Goal: Task Accomplishment & Management: Use online tool/utility

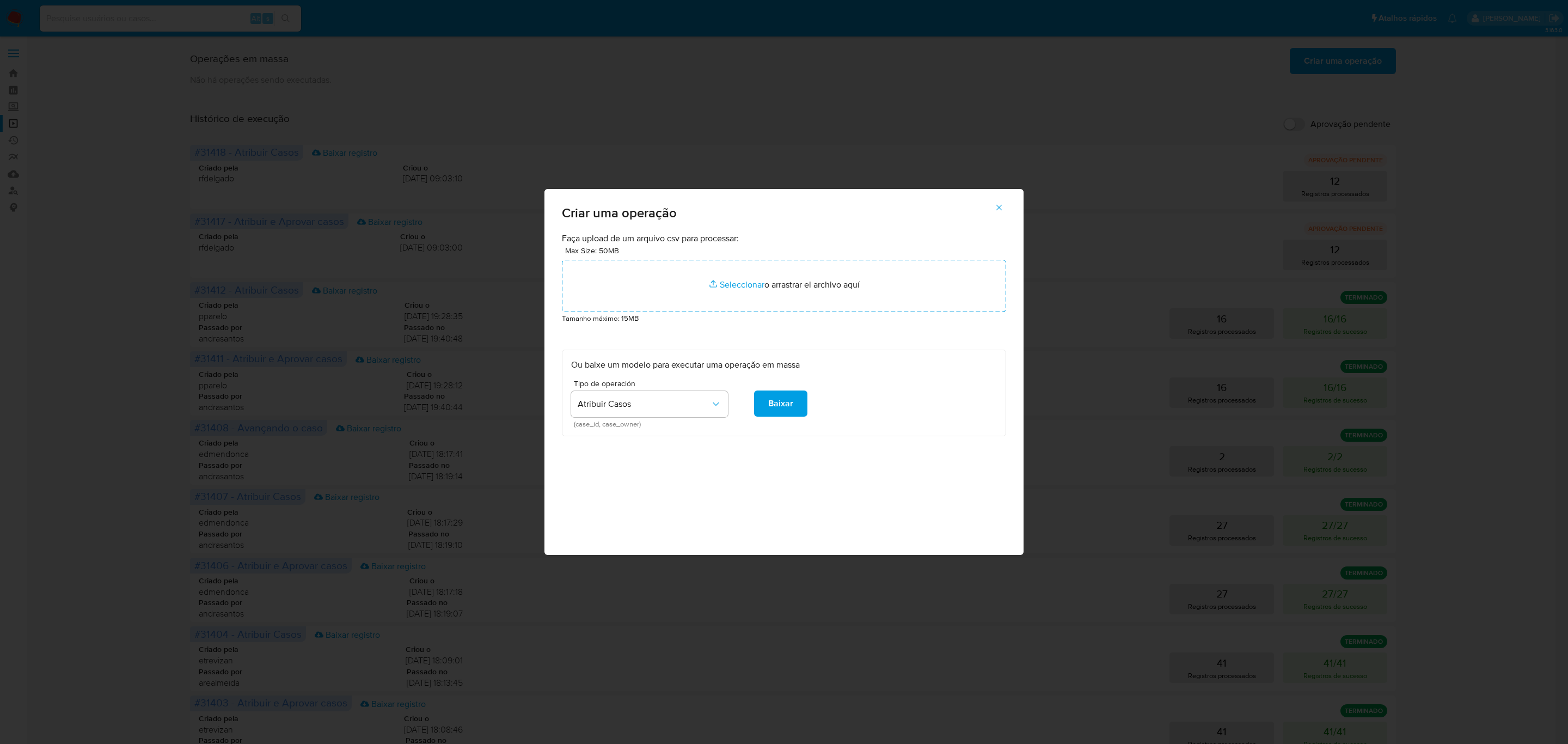
click at [1002, 200] on span "button" at bounding box center [1000, 207] width 10 height 24
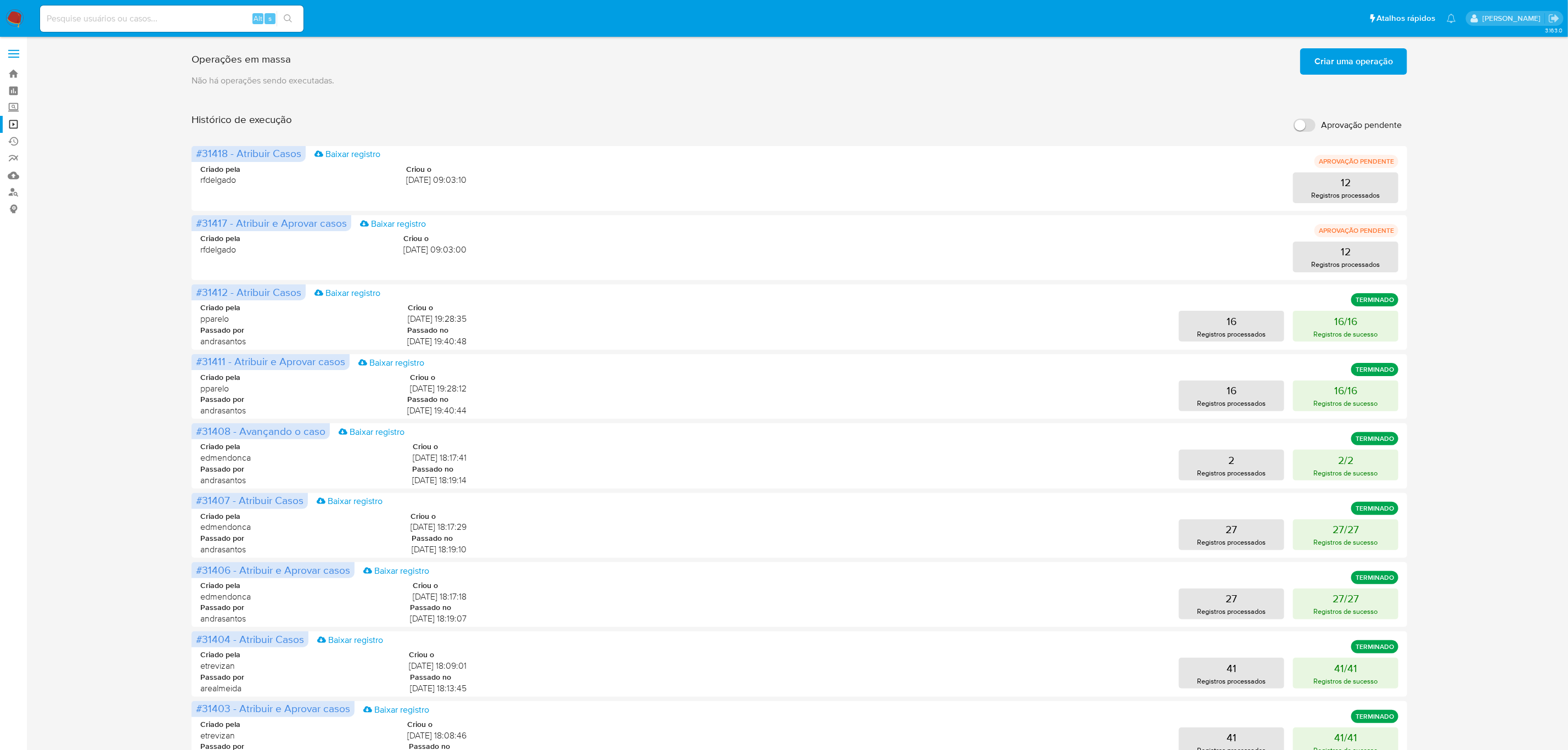
click at [15, 50] on span at bounding box center [14, 50] width 11 height 2
click at [0, 0] on input "checkbox" at bounding box center [0, 0] width 0 height 0
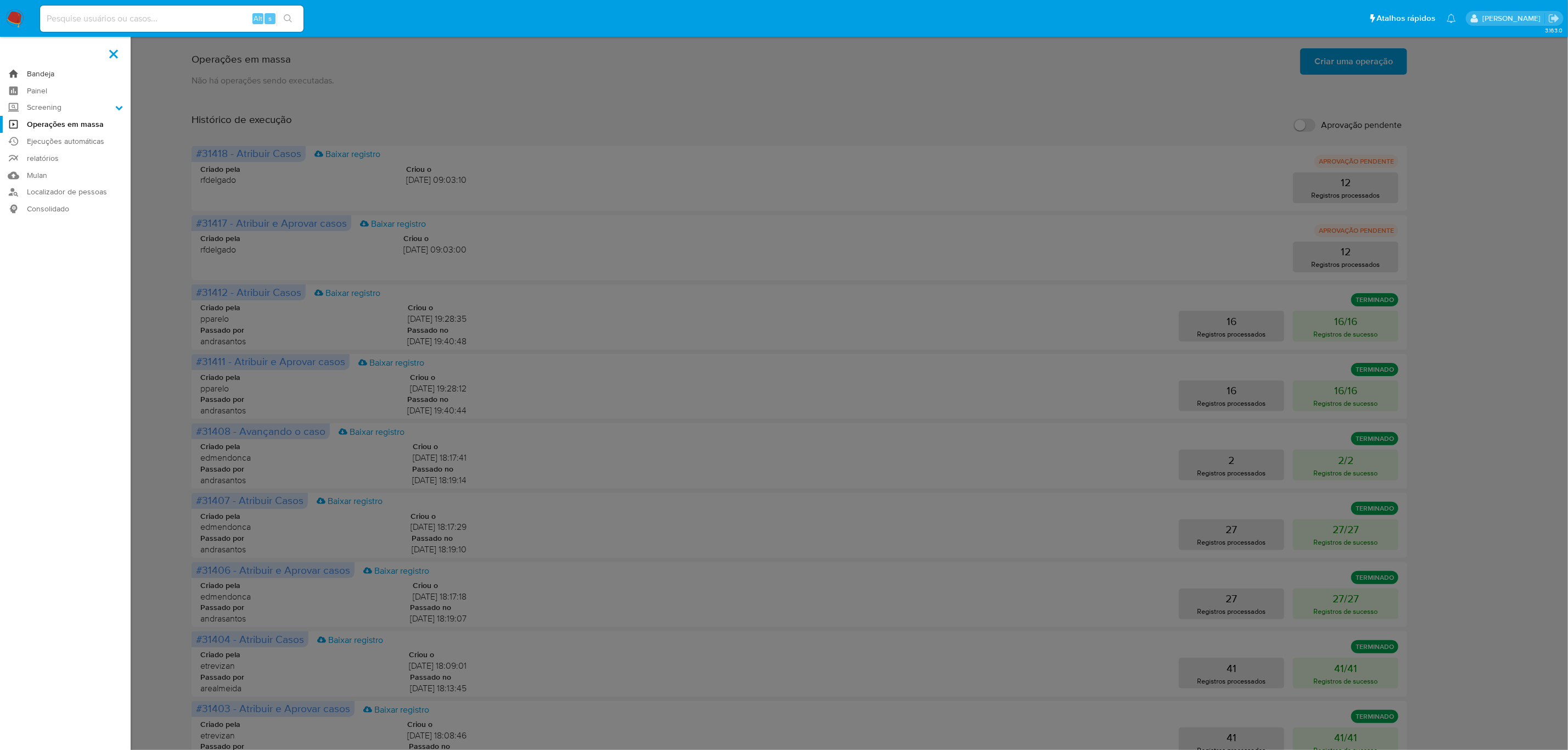
click at [44, 76] on link "Bandeja" at bounding box center [65, 74] width 131 height 17
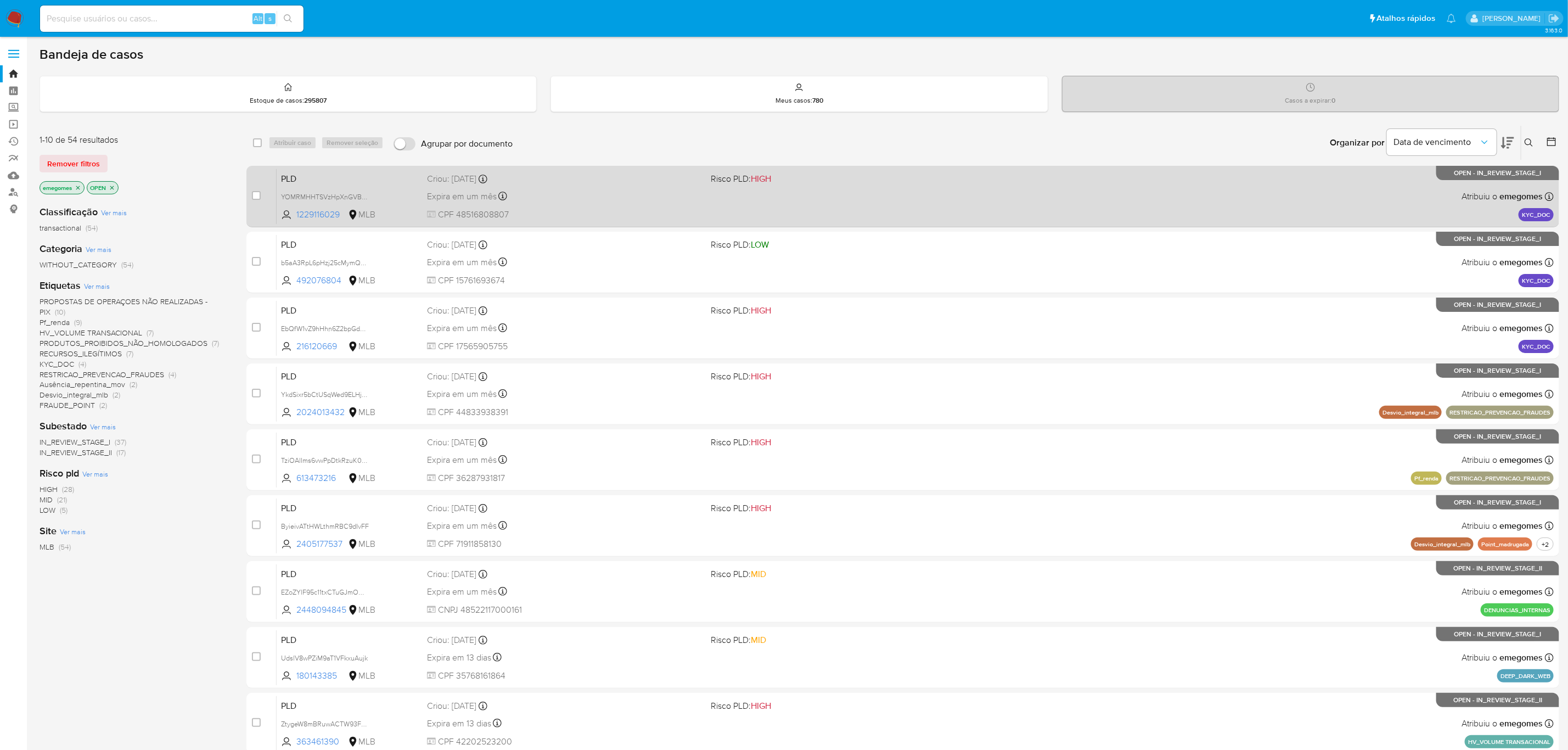
click at [604, 203] on div "PLD YOMRMHHTSVzHpXnGVBwSabJP 1229116029 MLB Risco PLD: HIGH Criou: 13/10/2025 C…" at bounding box center [915, 195] width 1277 height 55
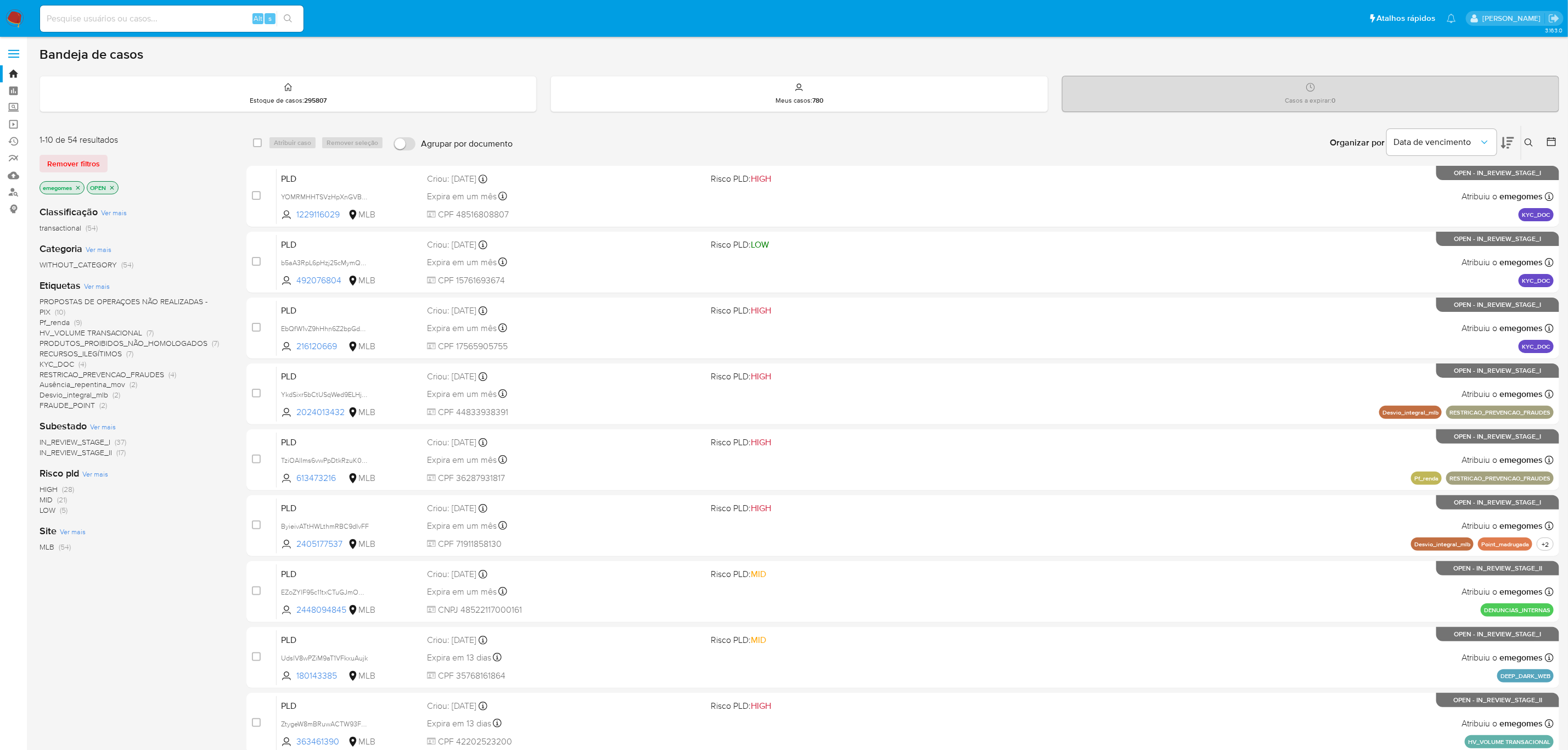
click at [623, 59] on div "Bandeja de casos" at bounding box center [800, 54] width 1520 height 16
click at [162, 16] on input at bounding box center [171, 19] width 263 height 14
click at [12, 48] on label at bounding box center [14, 54] width 27 height 23
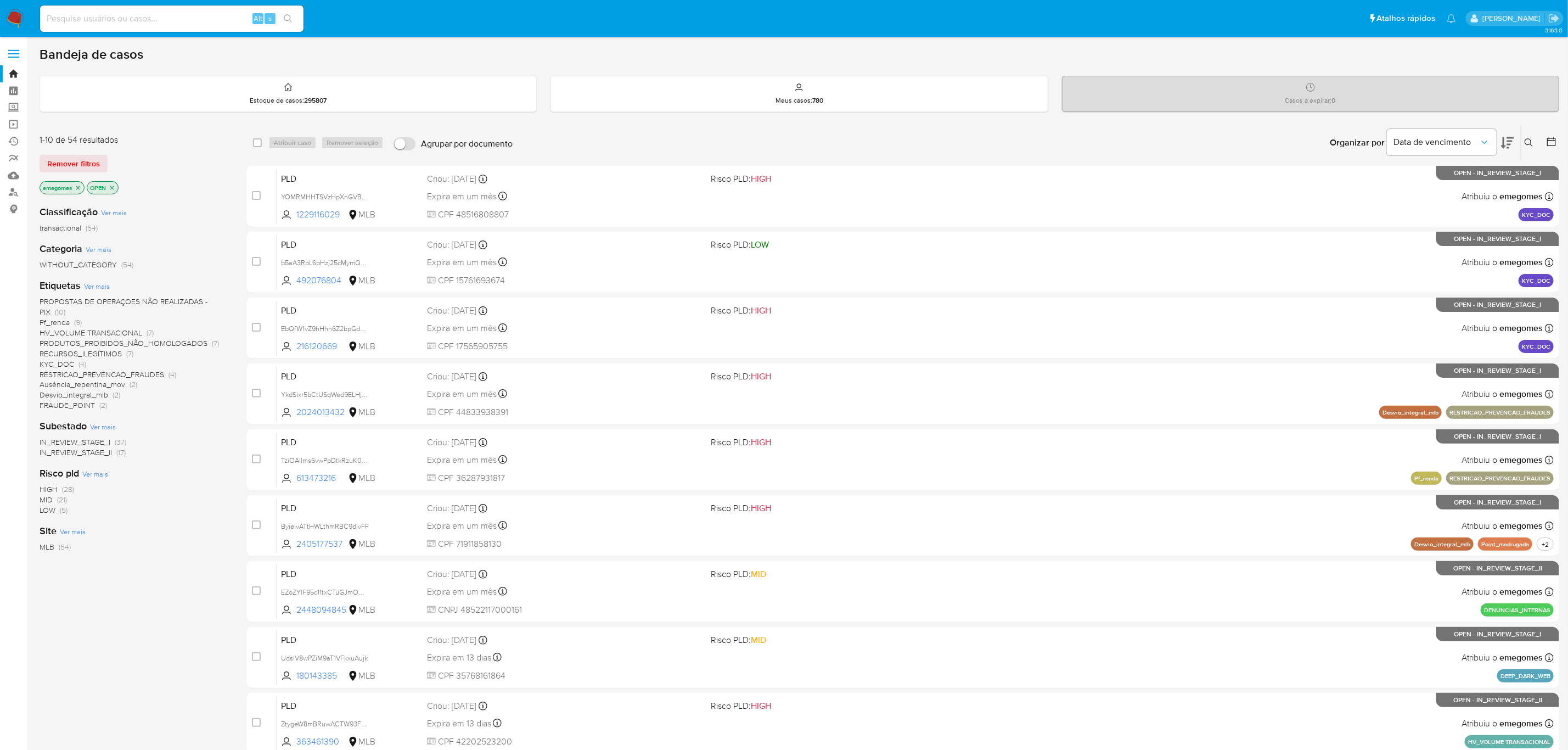
click at [0, 0] on input "checkbox" at bounding box center [0, 0] width 0 height 0
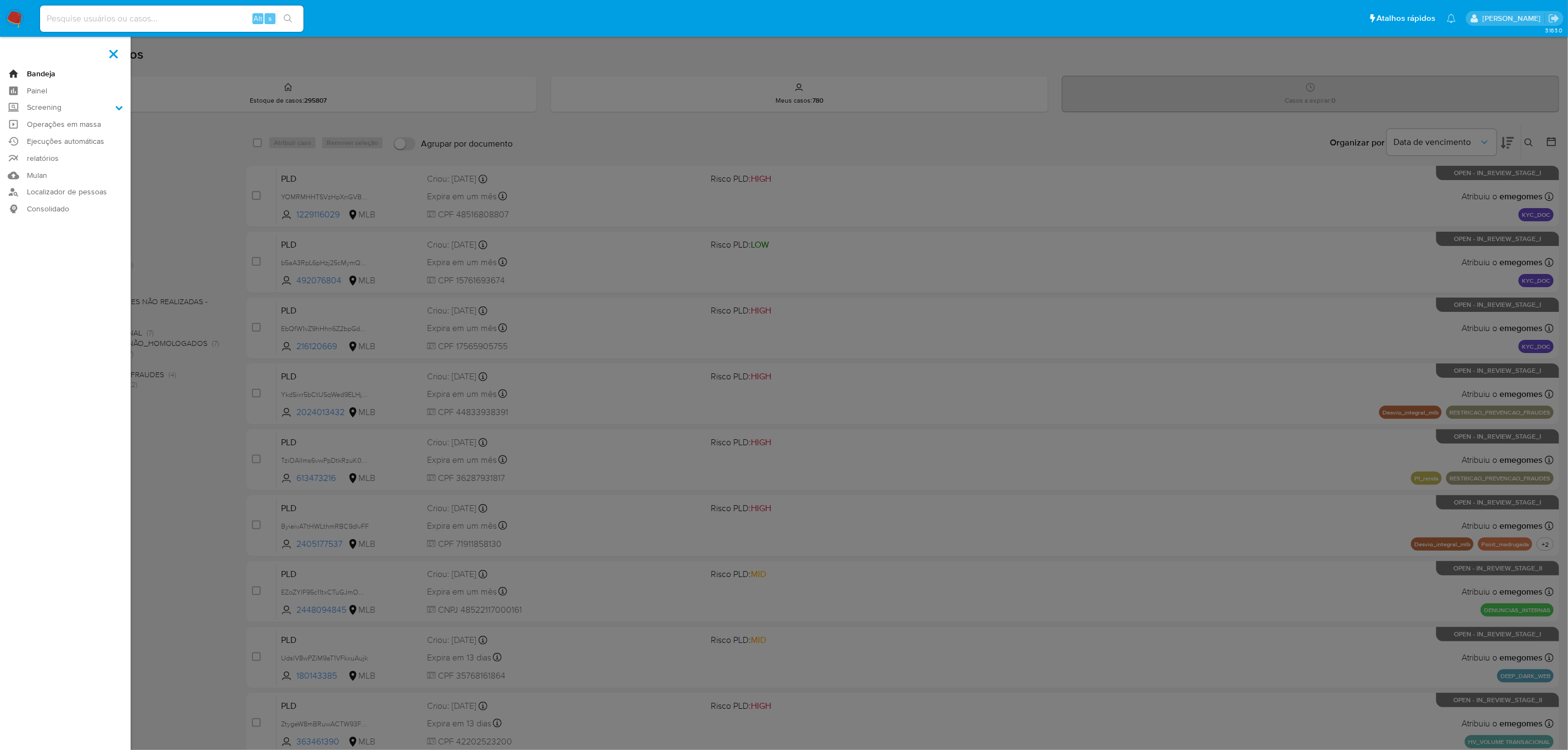
click at [40, 74] on link "Bandeja" at bounding box center [65, 74] width 131 height 17
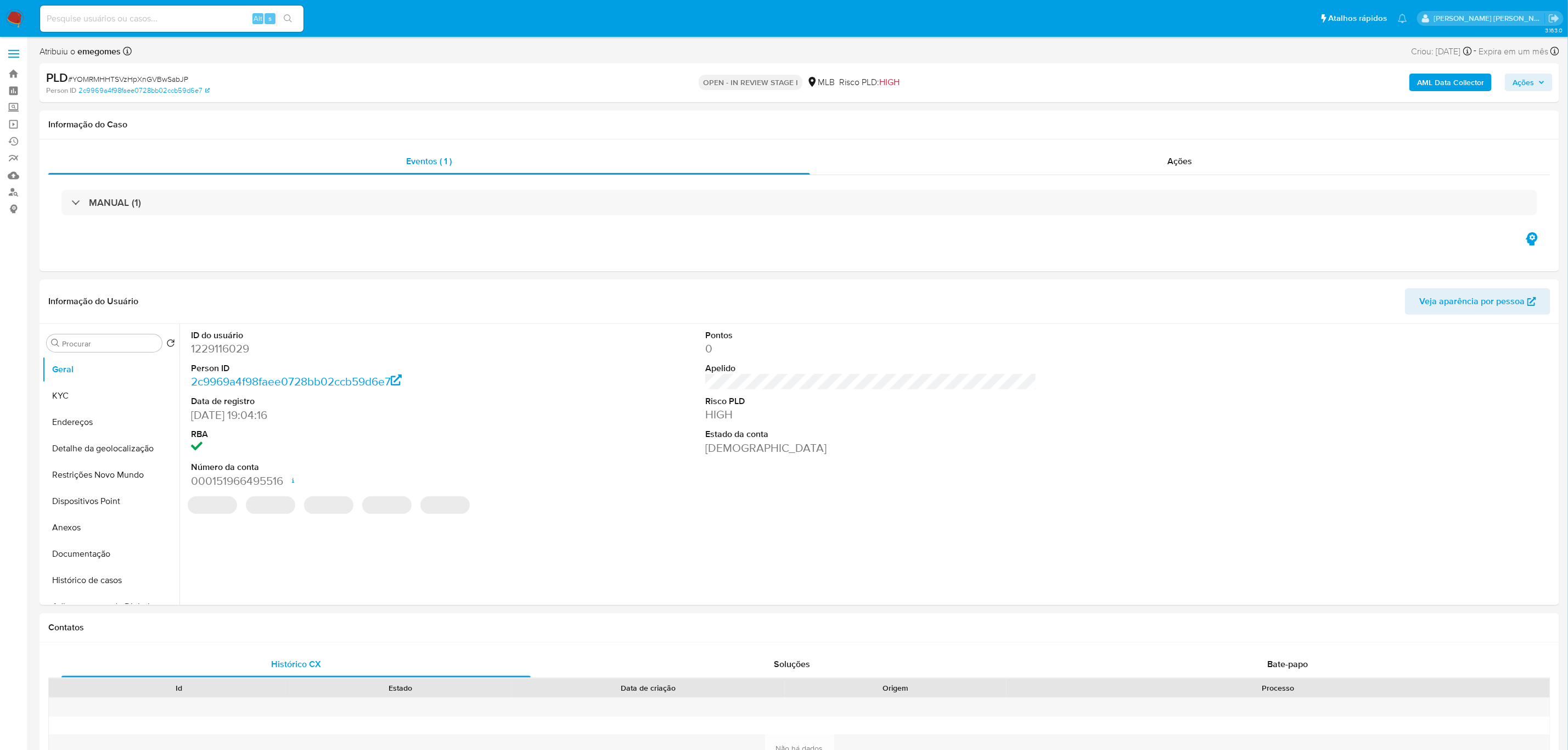
select select "10"
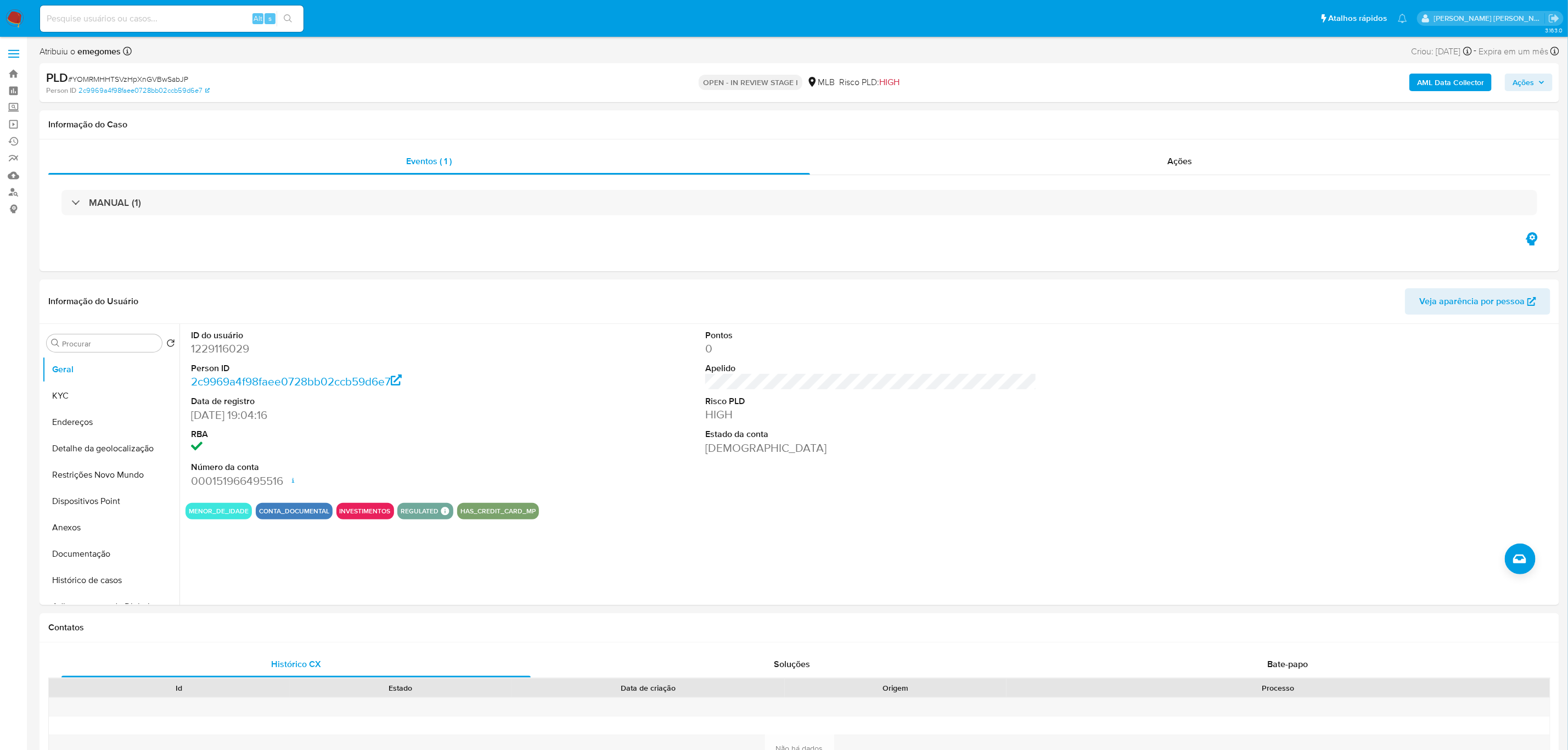
click at [1543, 89] on span "Ações" at bounding box center [1529, 82] width 32 height 15
click at [1237, 122] on span "Resolução do caso" at bounding box center [1210, 117] width 74 height 13
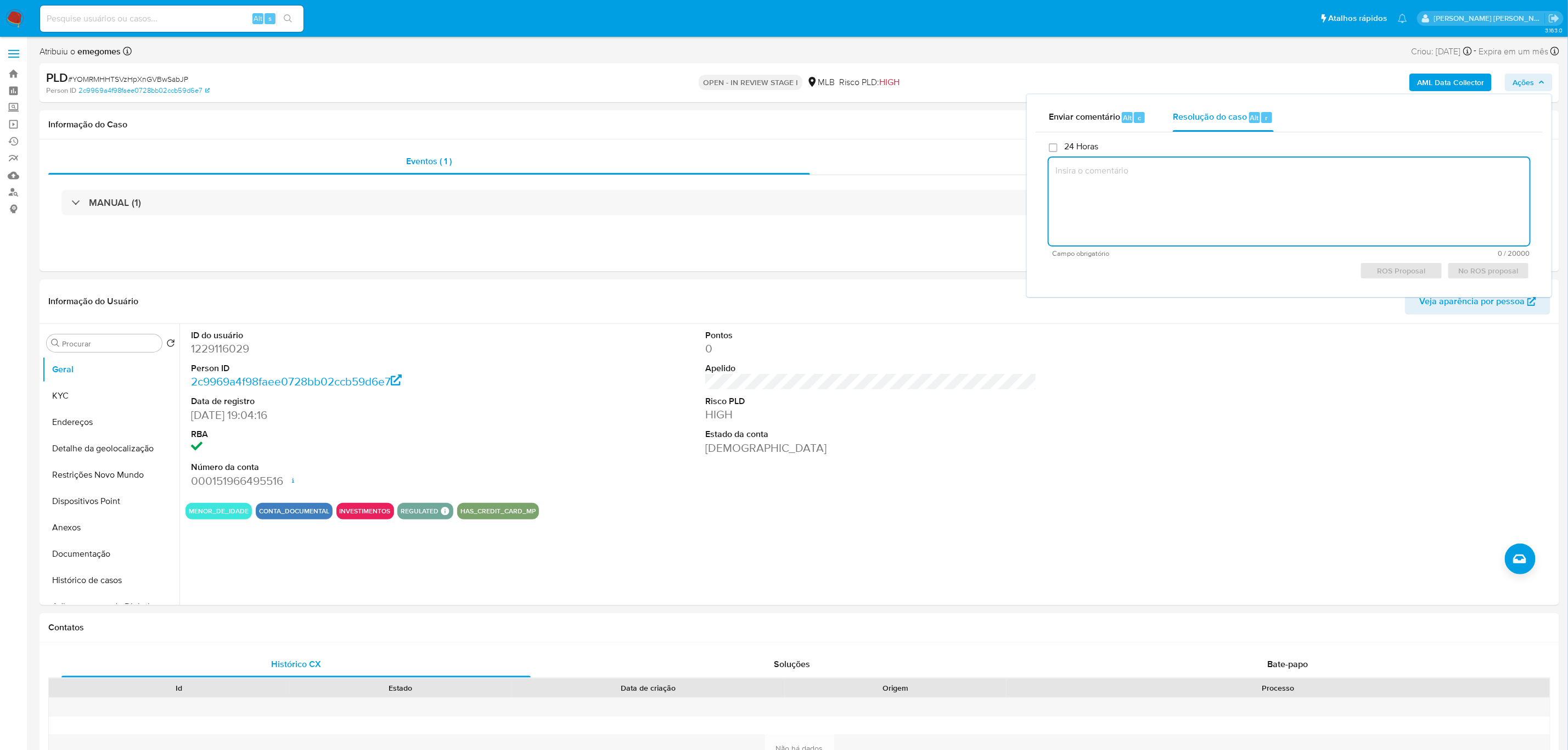
click at [1253, 205] on textarea at bounding box center [1290, 201] width 481 height 87
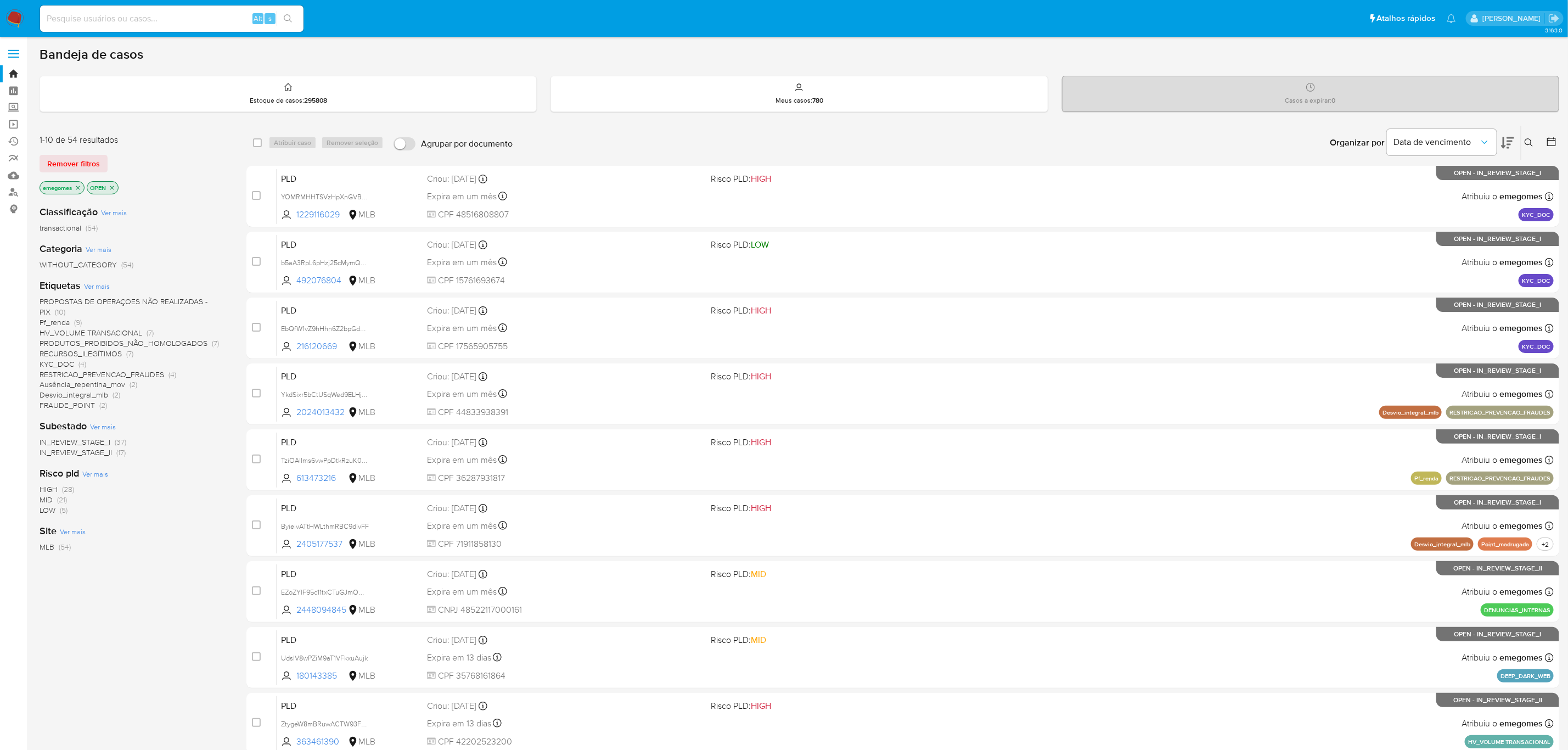
click at [1537, 142] on button at bounding box center [1530, 143] width 18 height 14
click at [1387, 189] on input at bounding box center [1438, 184] width 186 height 14
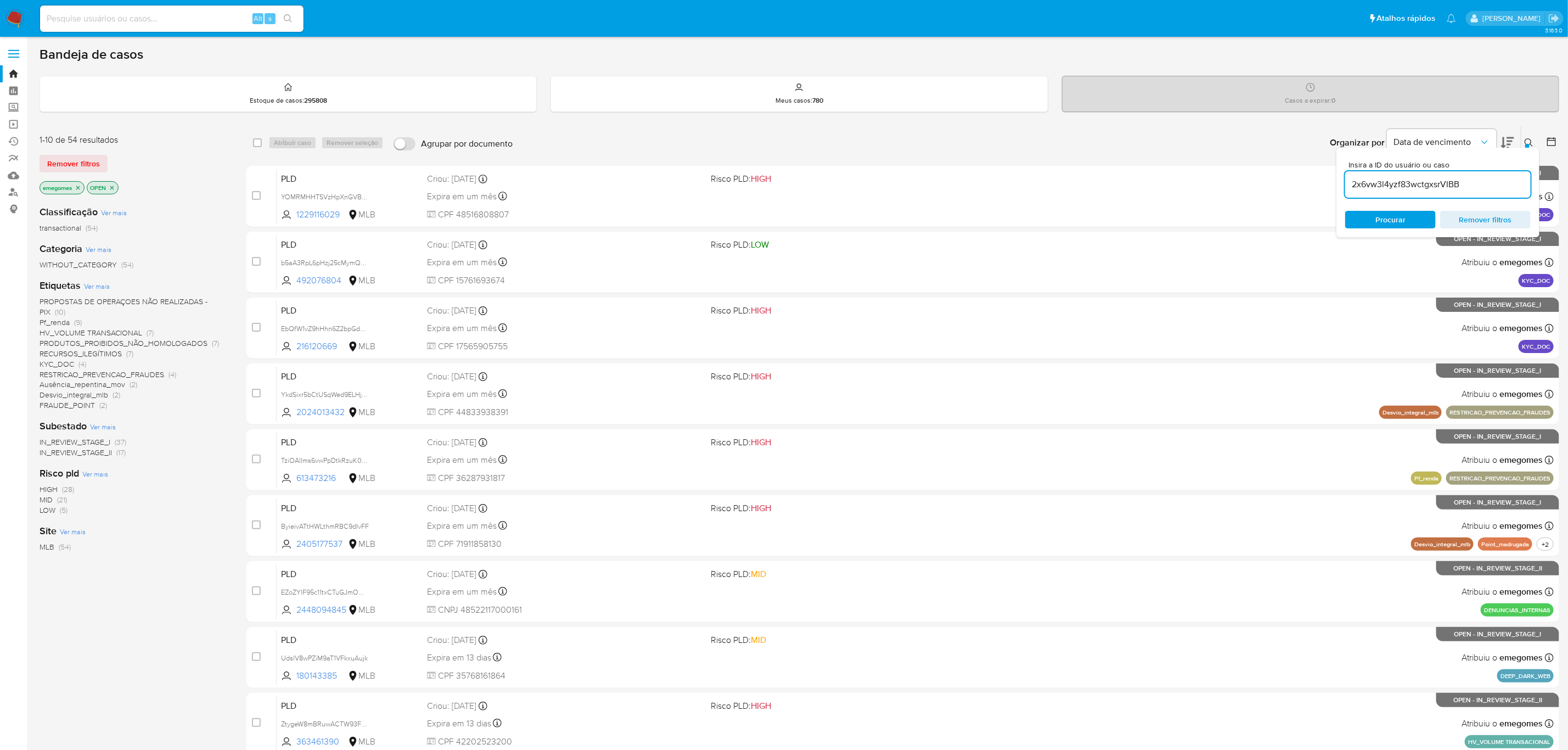
type input "2x6vw3l4yzf83wctgxsrVIBB"
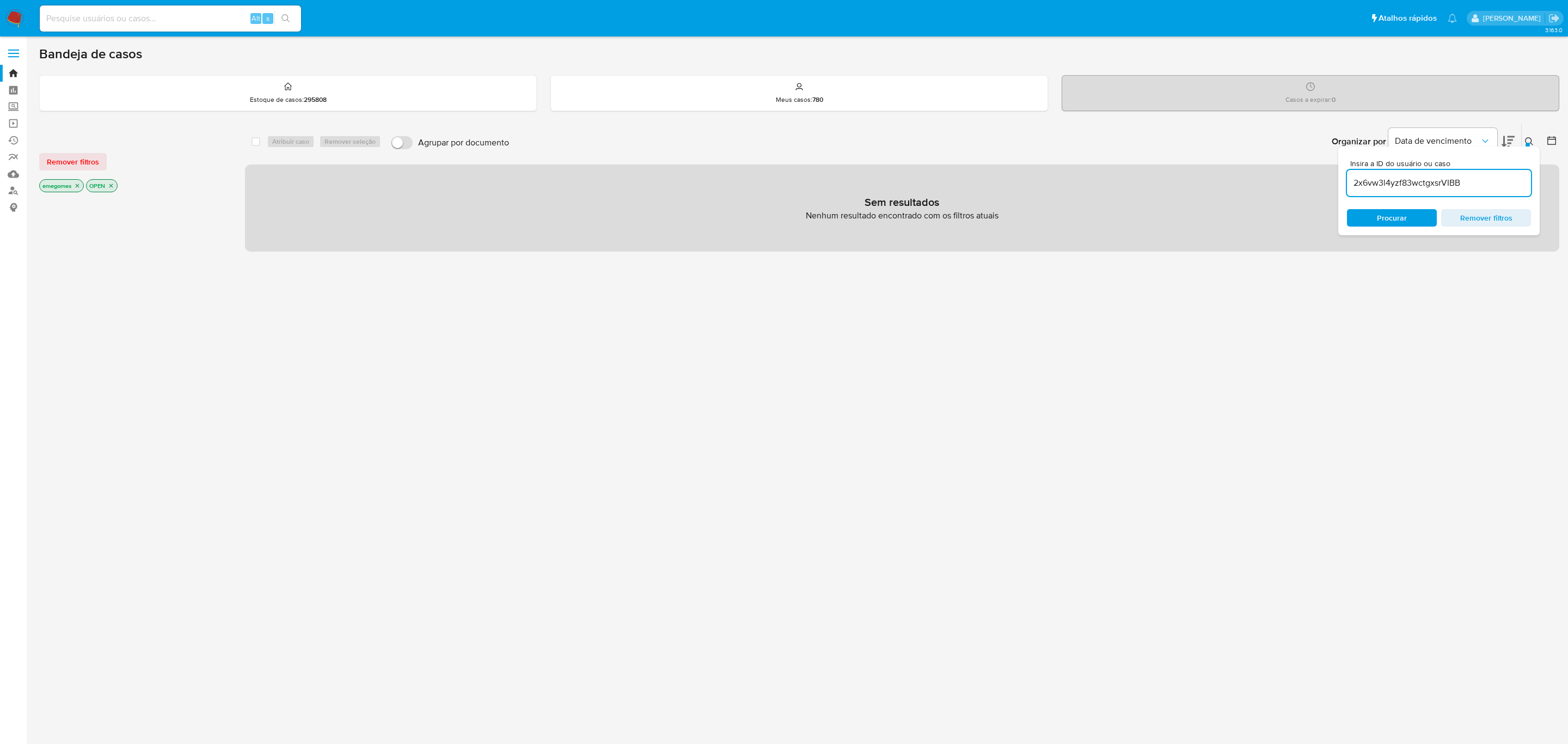
click at [77, 185] on icon "close-filter" at bounding box center [77, 186] width 7 height 7
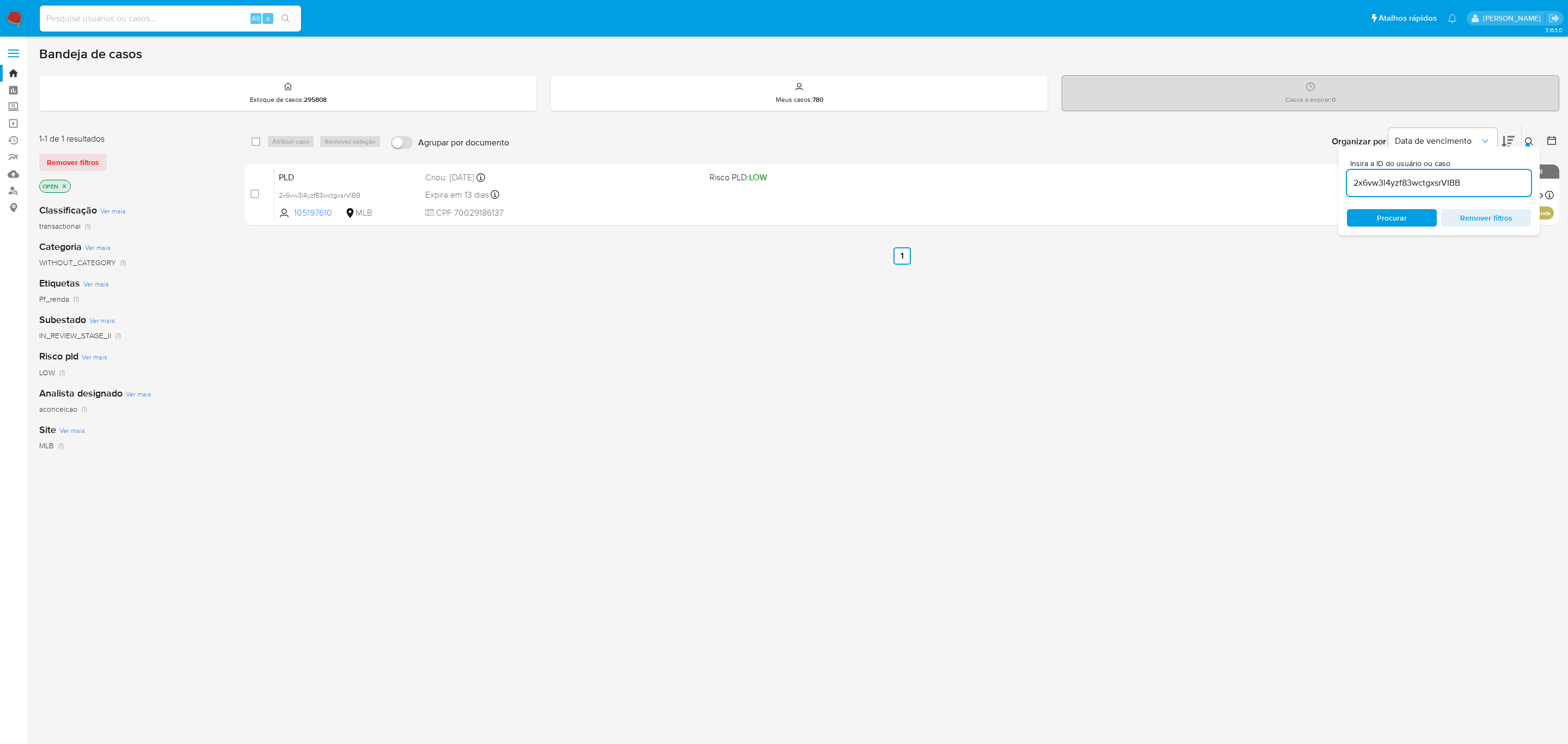
click at [62, 188] on icon "close-filter" at bounding box center [64, 186] width 7 height 7
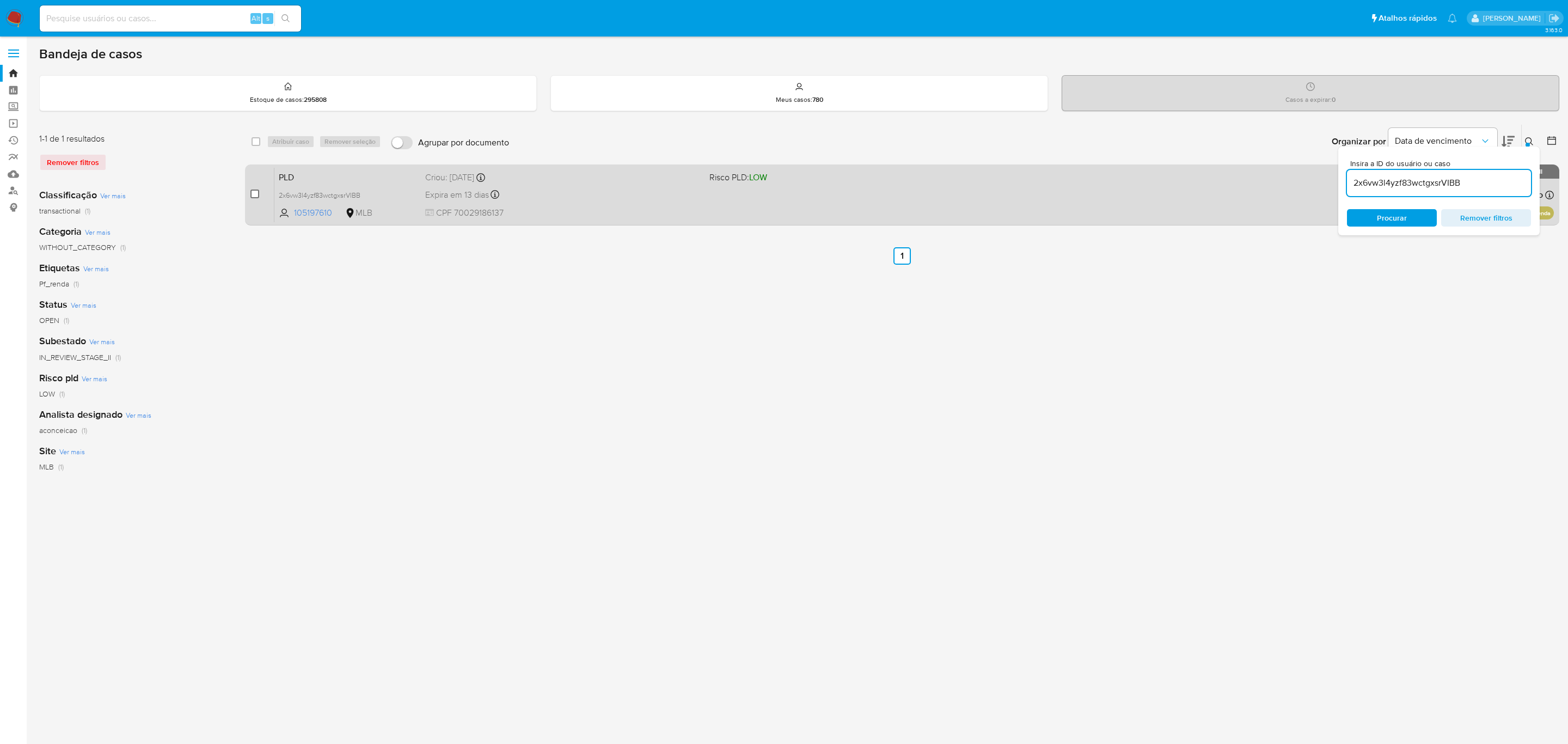
click at [252, 190] on input "checkbox" at bounding box center [254, 194] width 8 height 8
checkbox input "true"
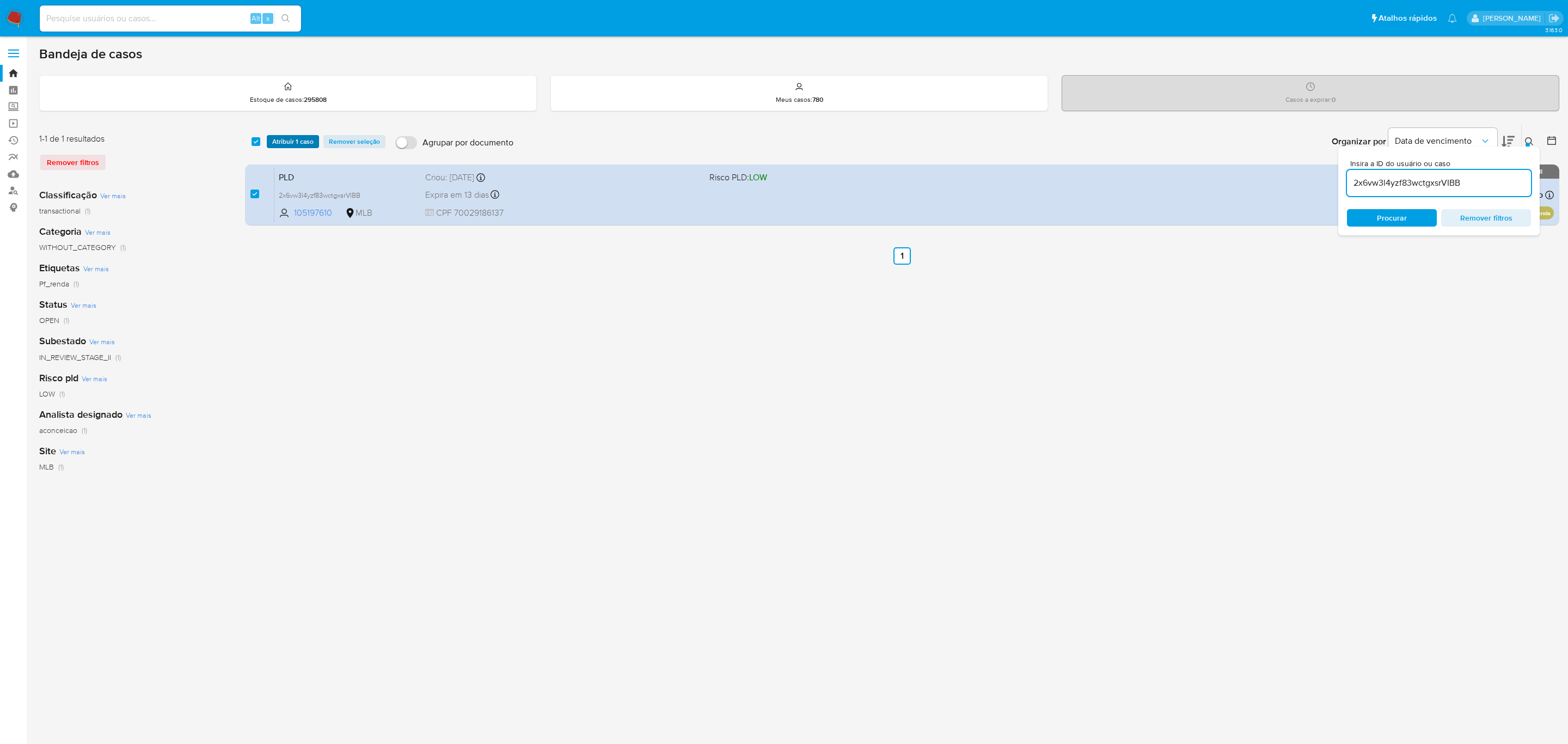
click at [312, 139] on span "Atribuir 1 caso" at bounding box center [292, 142] width 41 height 11
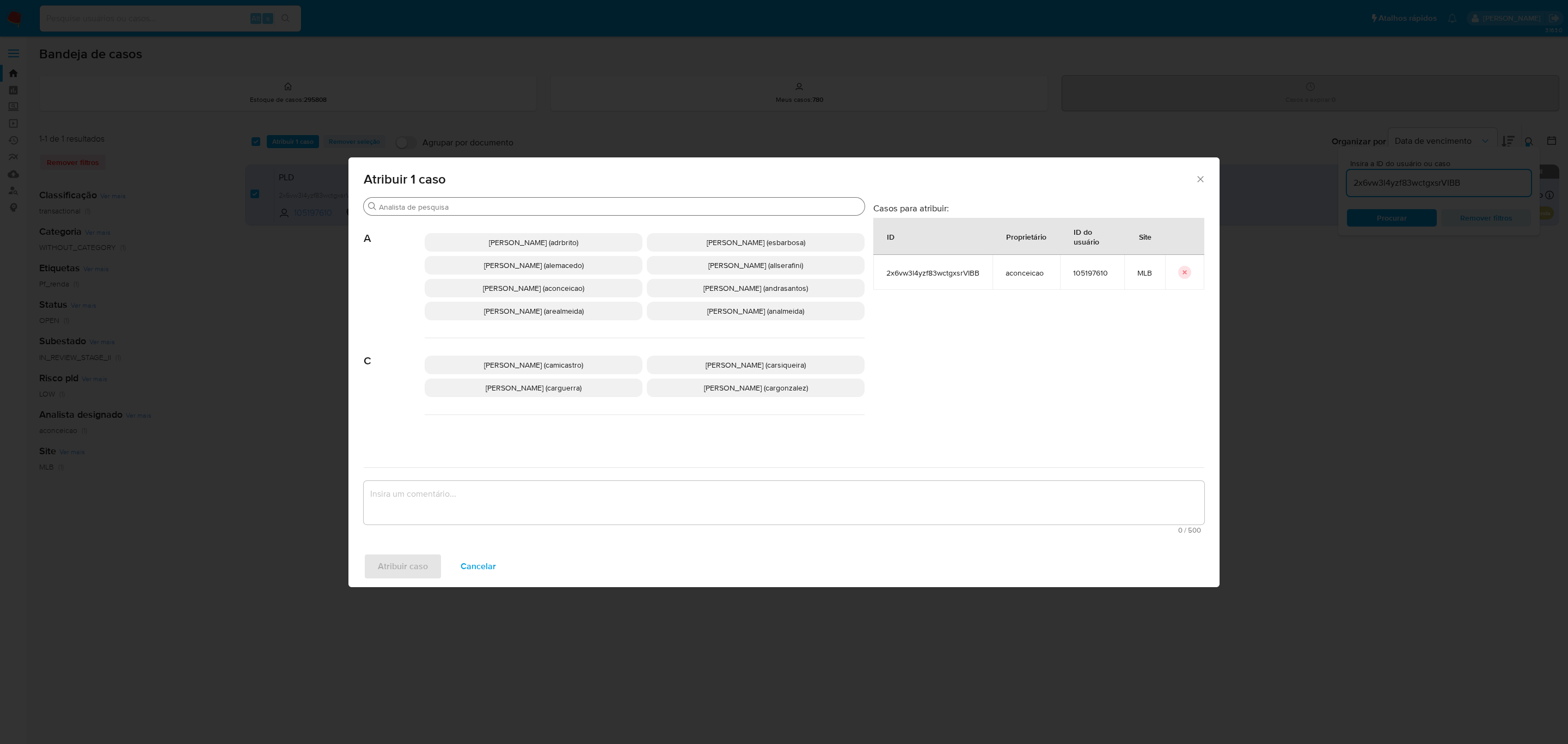
click at [480, 203] on input "Buscar" at bounding box center [620, 207] width 482 height 10
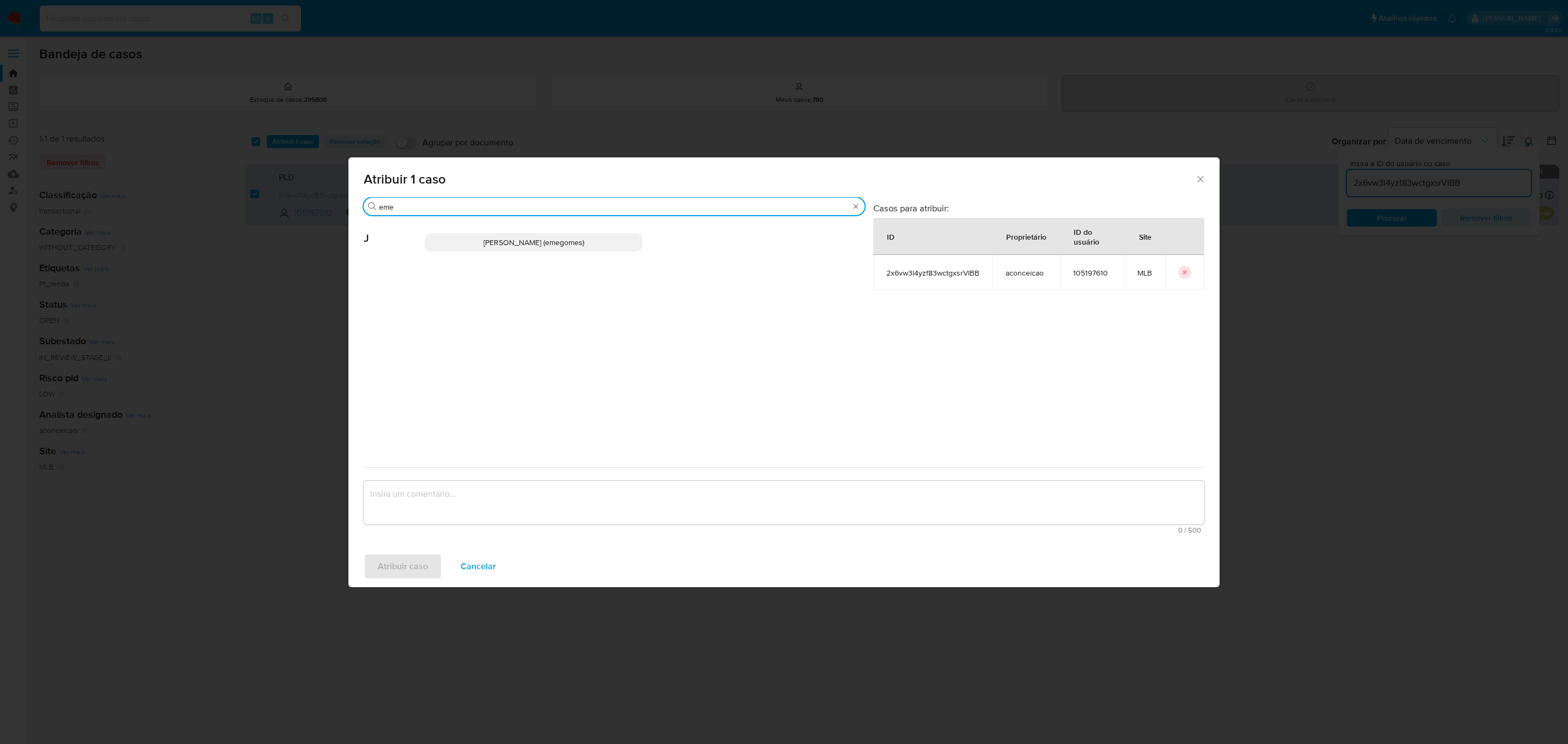
type input "eme"
click at [605, 231] on div "Jose Emerson Gomes Pereira (emegomes)" at bounding box center [644, 242] width 440 height 53
click at [584, 244] on span "Jose Emerson Gomes Pereira (emegomes)" at bounding box center [534, 242] width 101 height 11
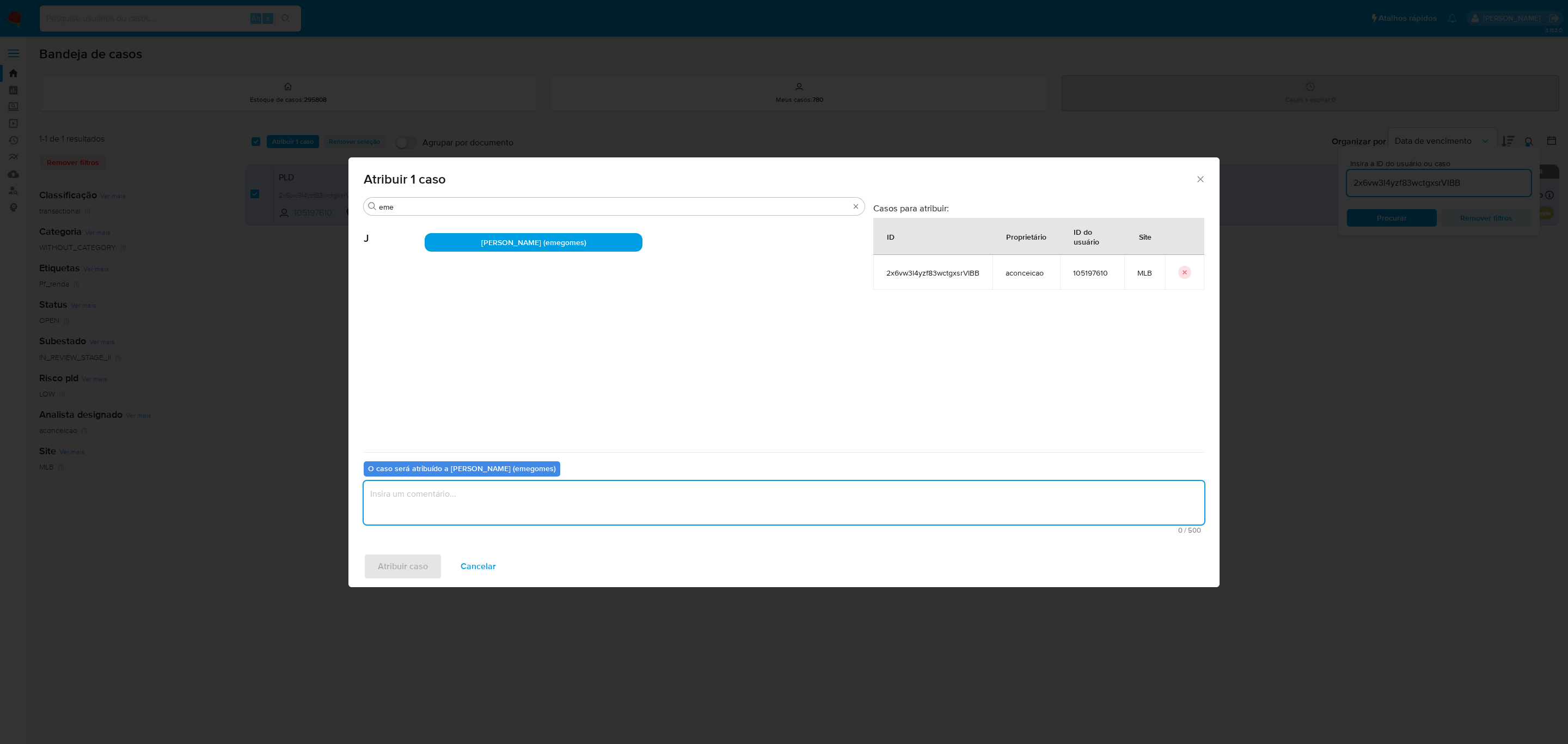
click at [485, 500] on textarea "assign-modal" at bounding box center [784, 503] width 840 height 44
type textarea "."
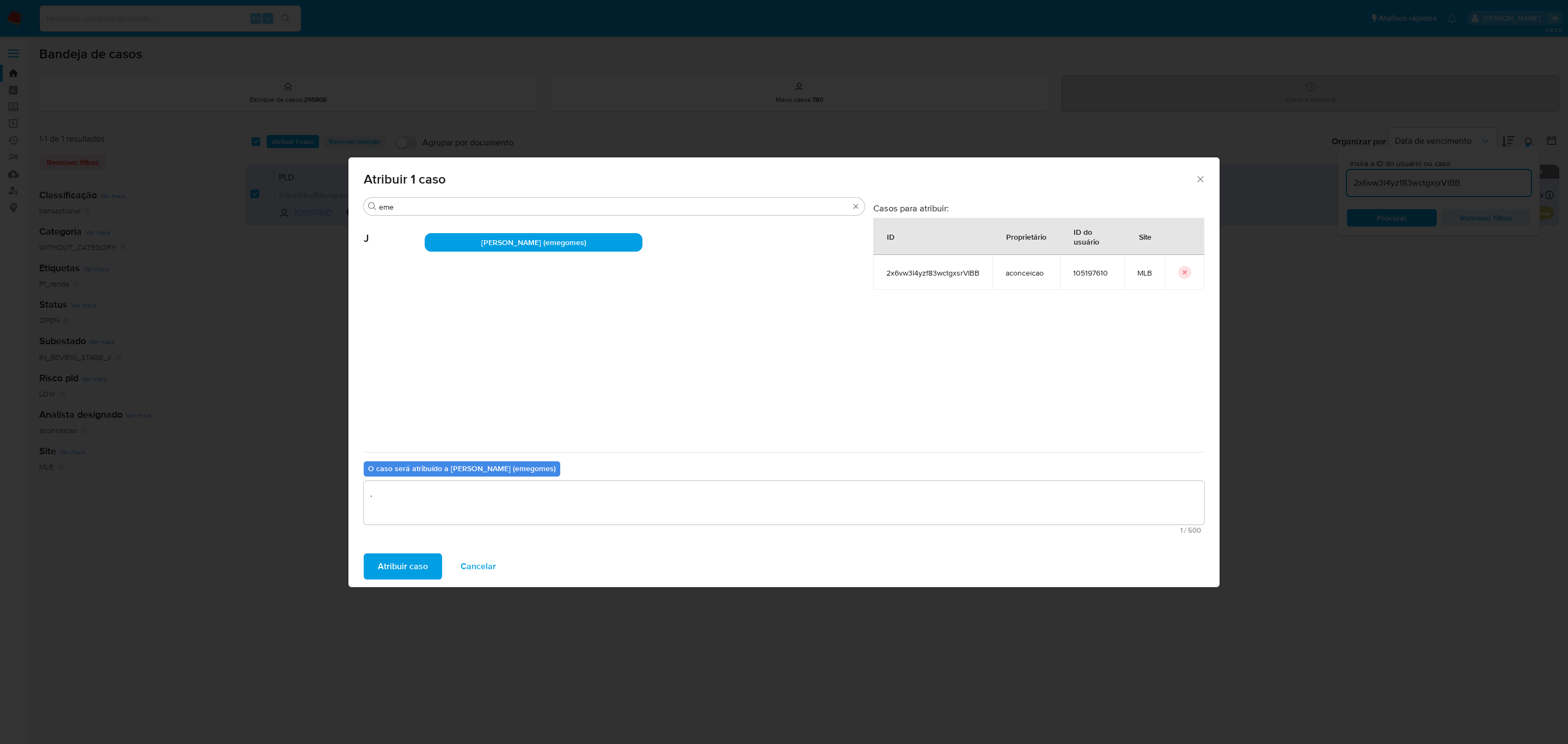
click at [406, 575] on span "Atribuir caso" at bounding box center [403, 566] width 50 height 24
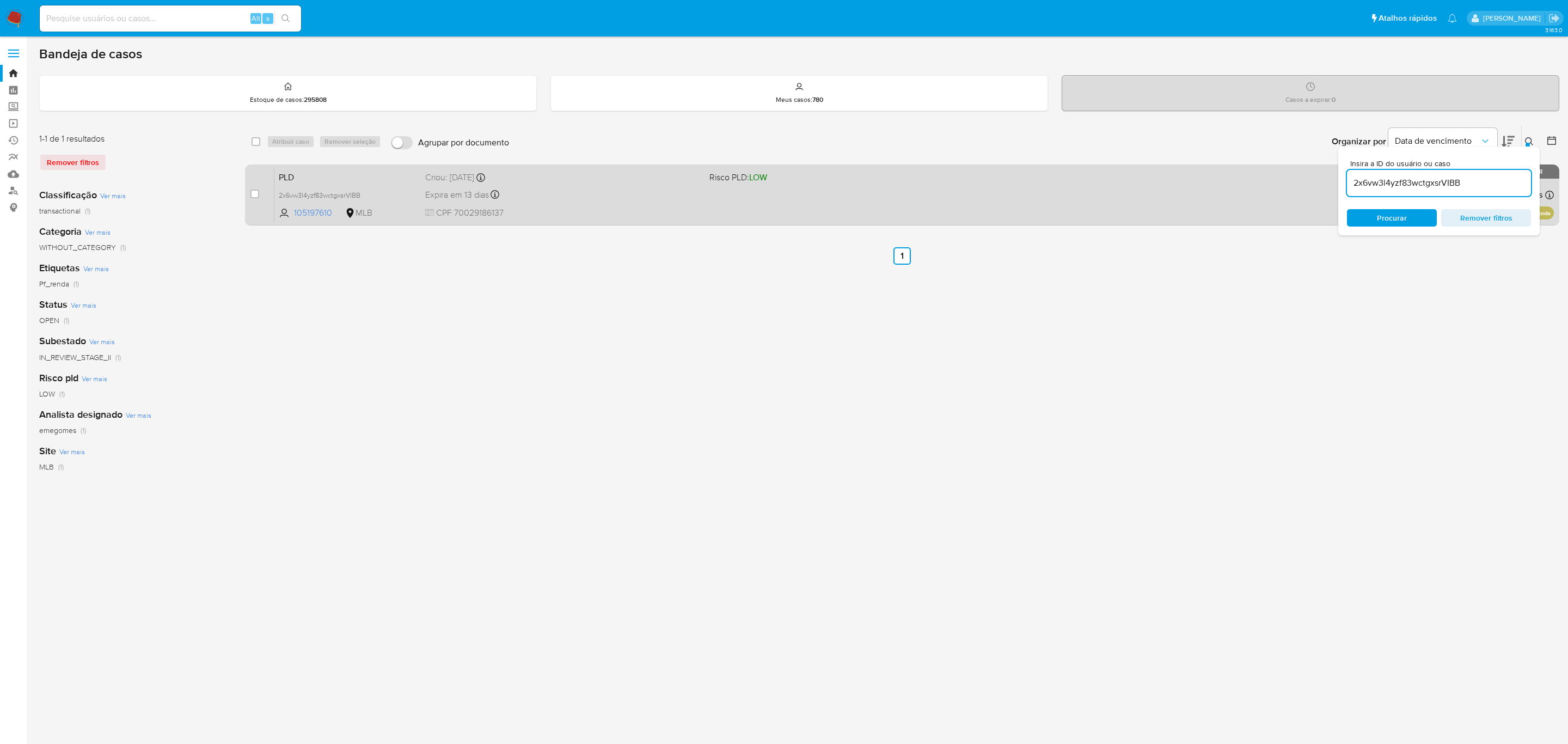
click at [600, 180] on div "Criou: 12/09/2025 Criou: 12/09/2025 00:20:53" at bounding box center [563, 178] width 275 height 12
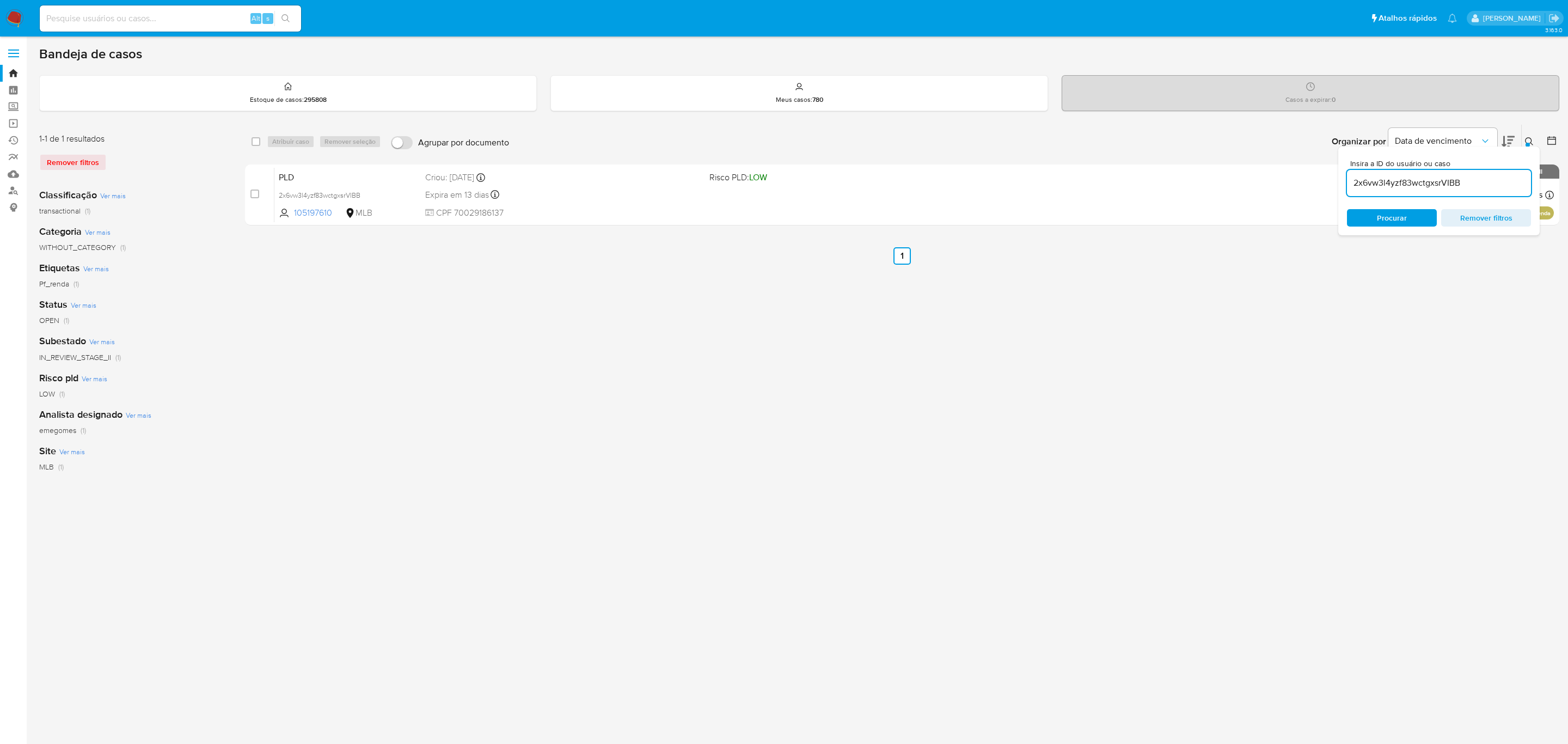
click at [248, 140] on div "select-all-cases-checkbox Atribuir caso Remover seleção Agrupar por documento O…" at bounding box center [902, 142] width 1315 height 34
click at [257, 141] on input "checkbox" at bounding box center [256, 142] width 8 height 8
checkbox input "true"
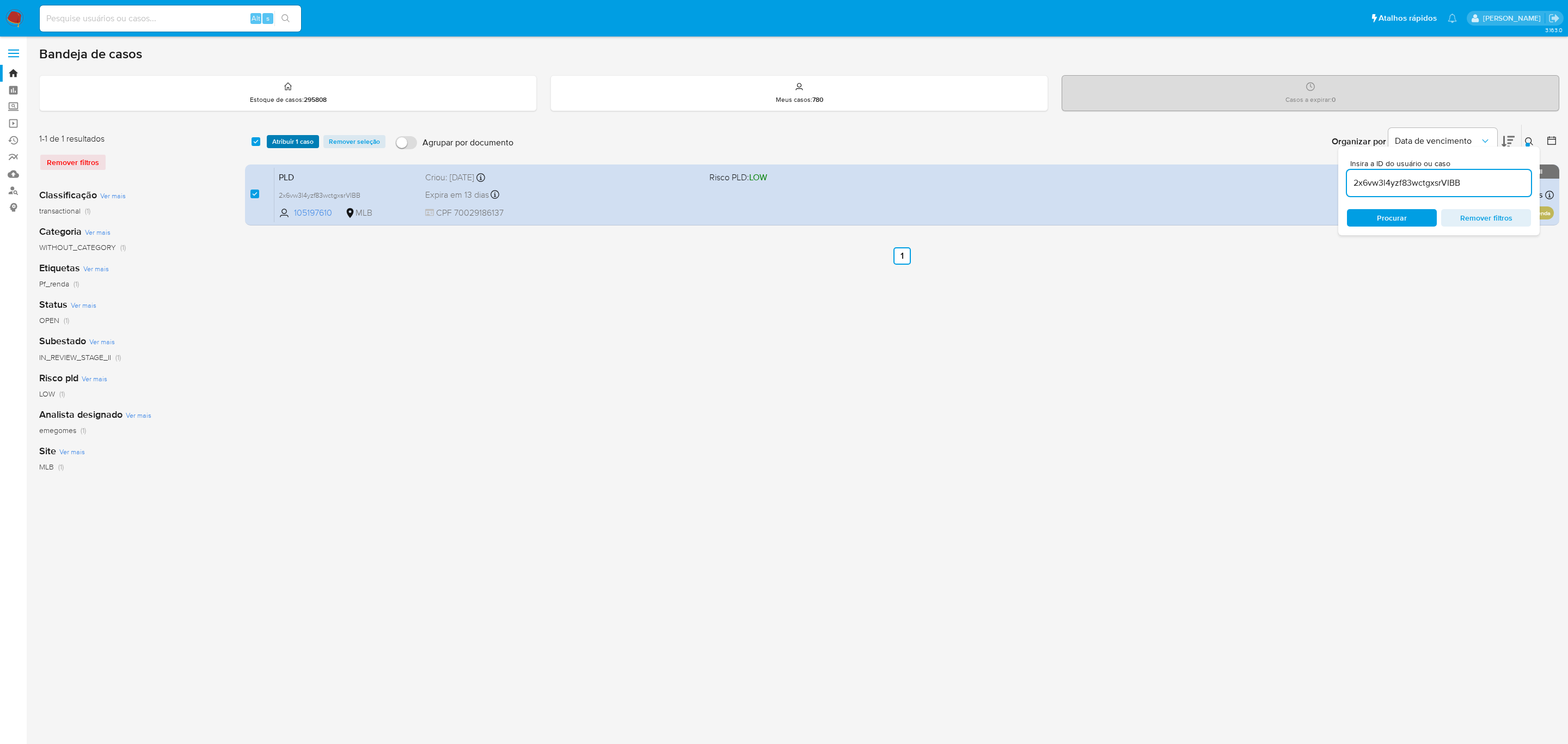
click at [297, 144] on span "Atribuir 1 caso" at bounding box center [292, 142] width 41 height 11
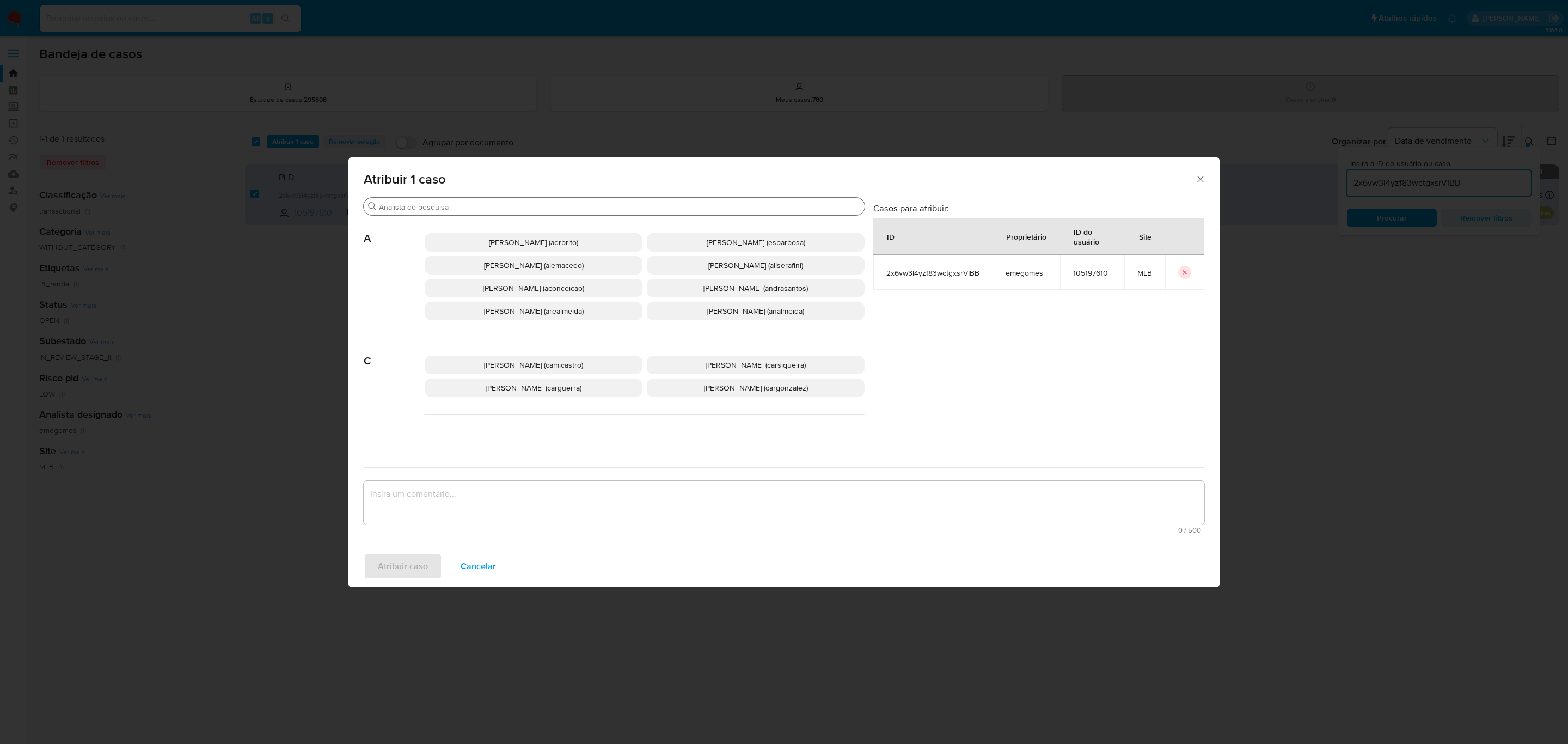
click at [436, 202] on input "Buscar" at bounding box center [620, 207] width 482 height 10
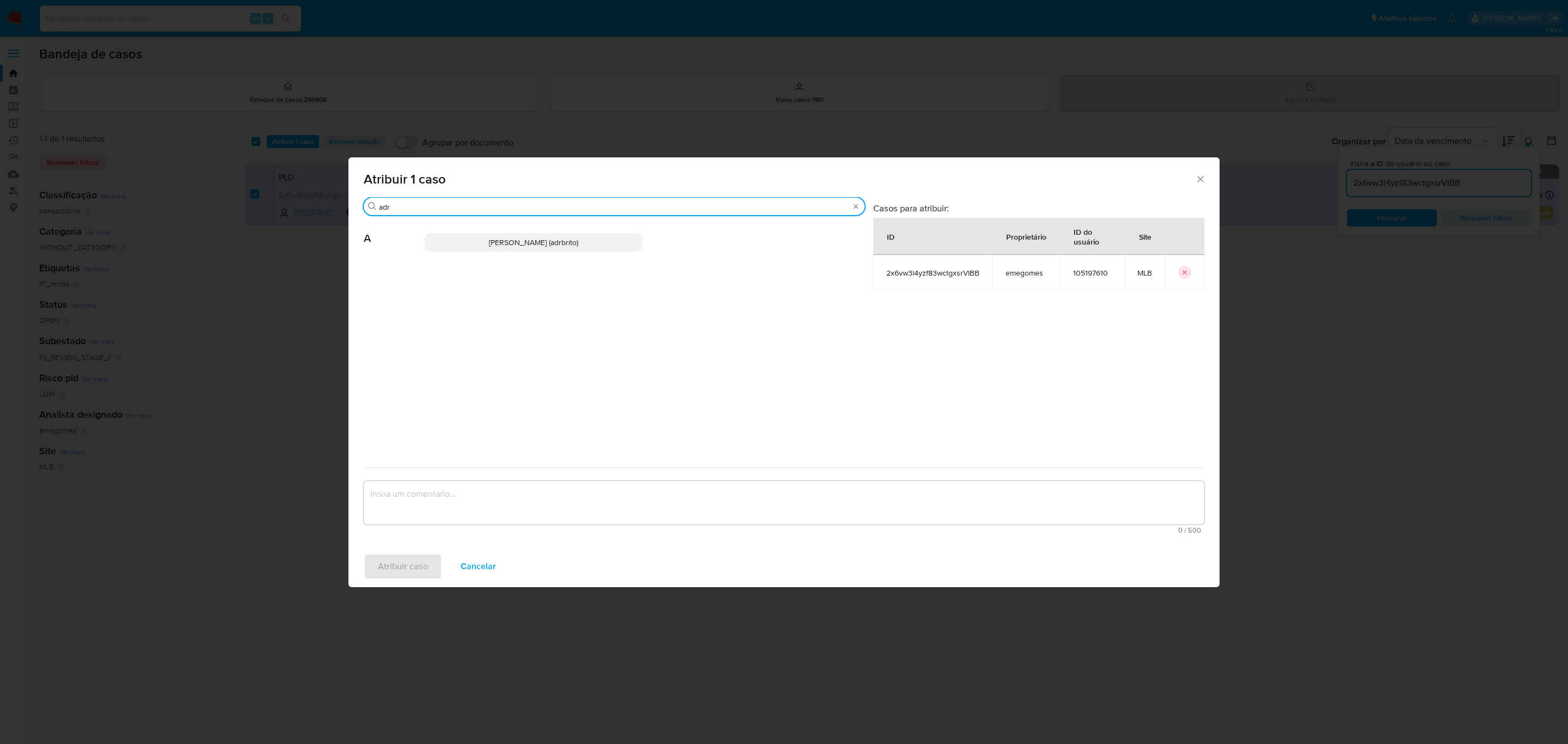
type input "adr"
click at [545, 238] on span "Adriano Azeredo Brito (adrbrito)" at bounding box center [534, 242] width 89 height 11
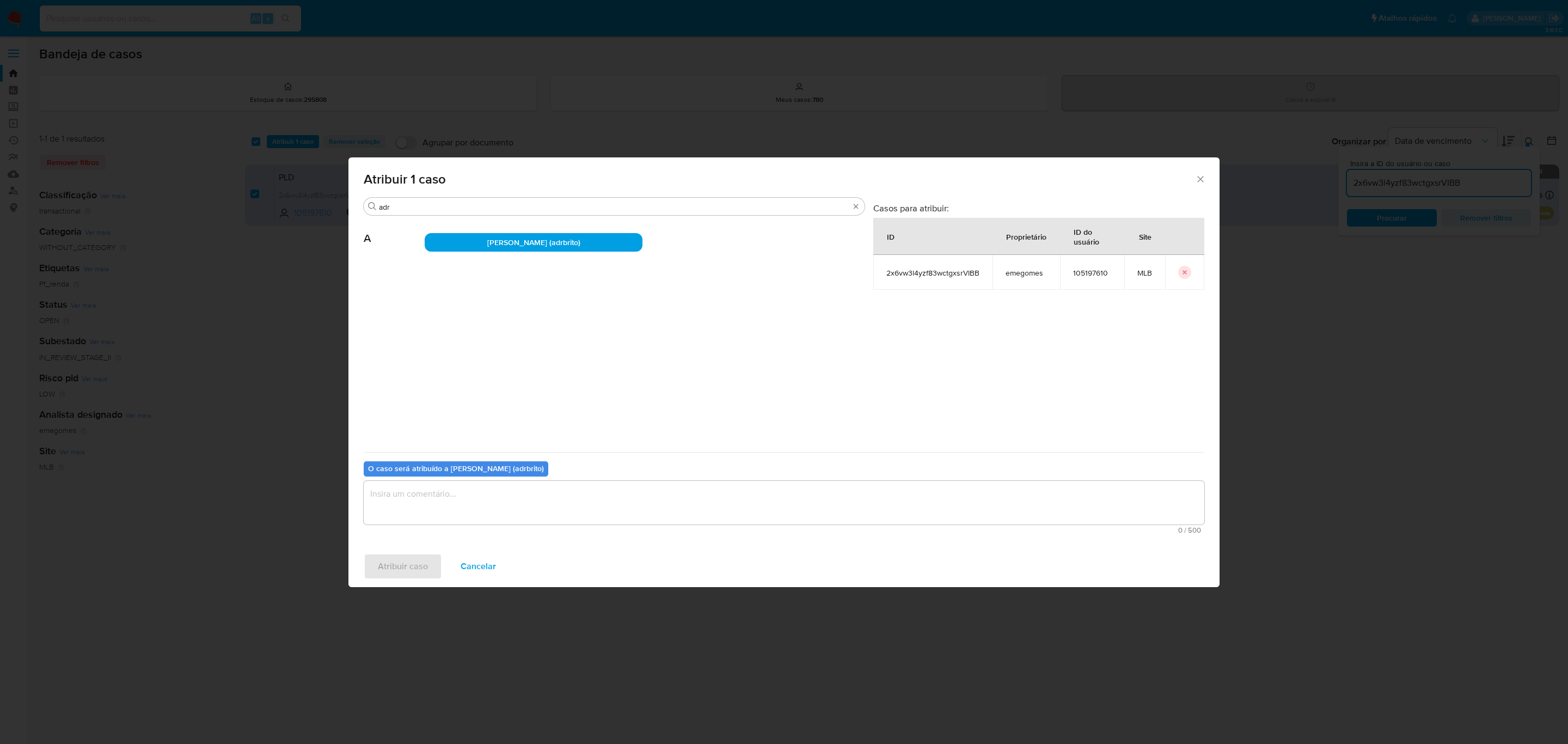
click at [473, 494] on textarea "assign-modal" at bounding box center [784, 503] width 840 height 44
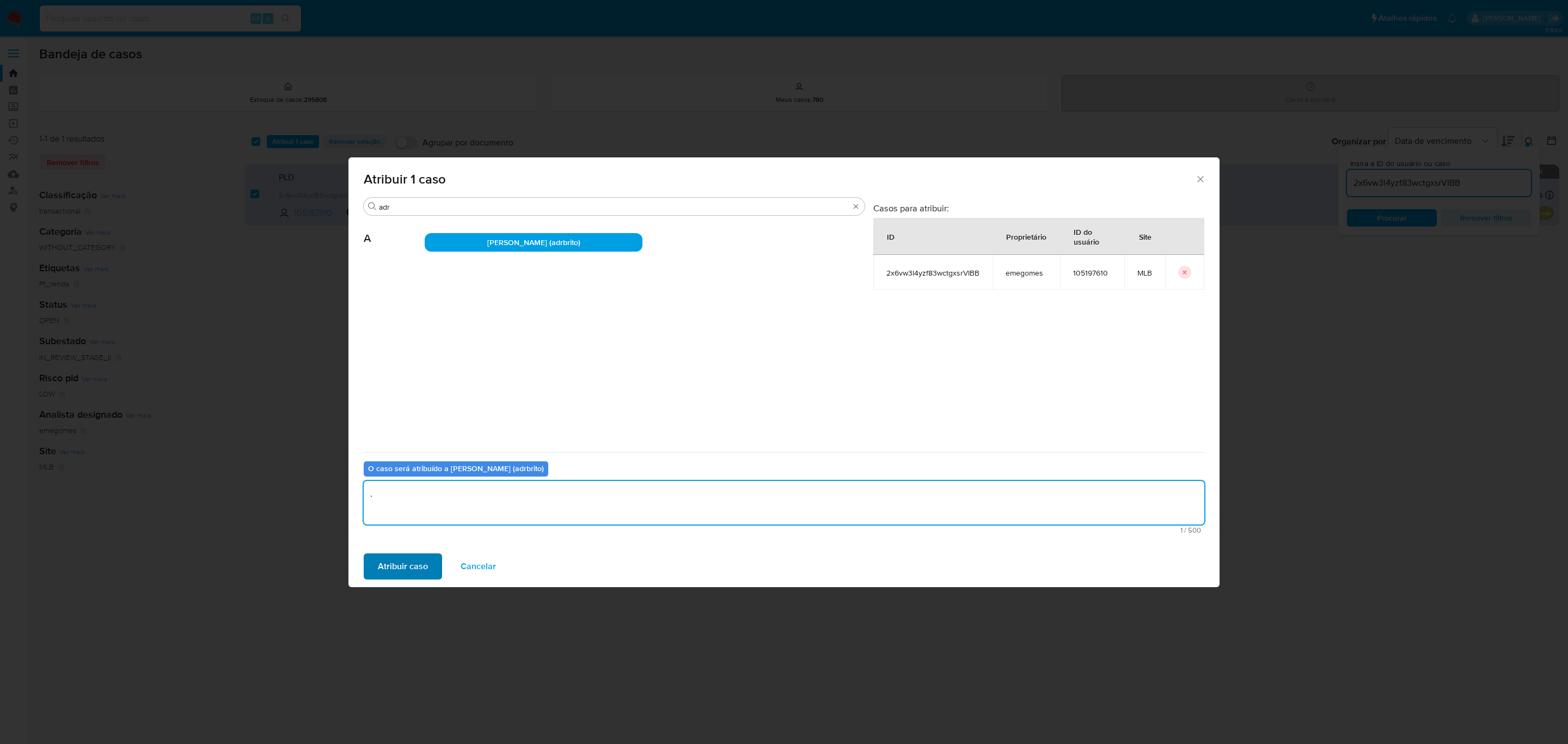
type textarea "."
click at [412, 569] on span "Atribuir caso" at bounding box center [403, 566] width 50 height 24
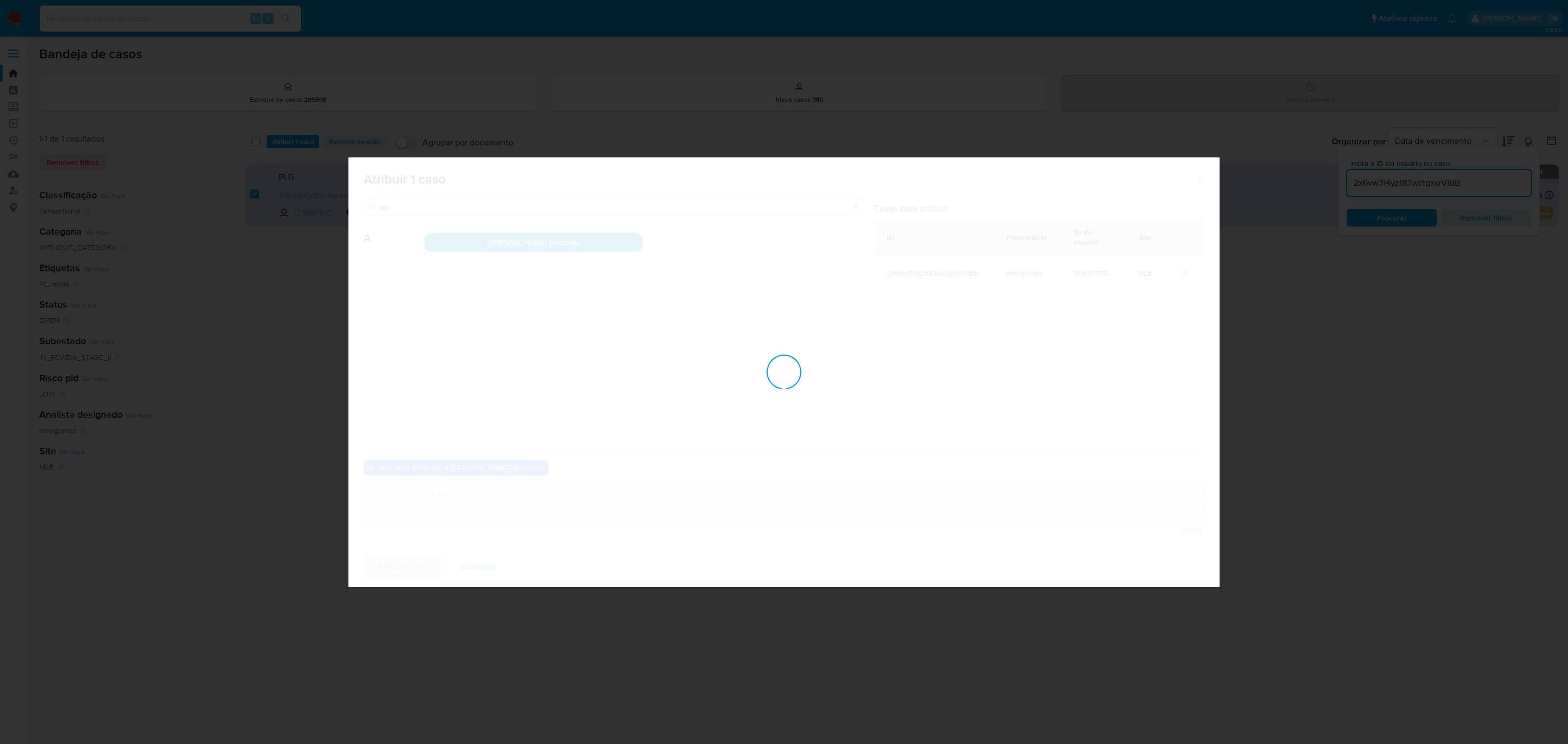
checkbox input "false"
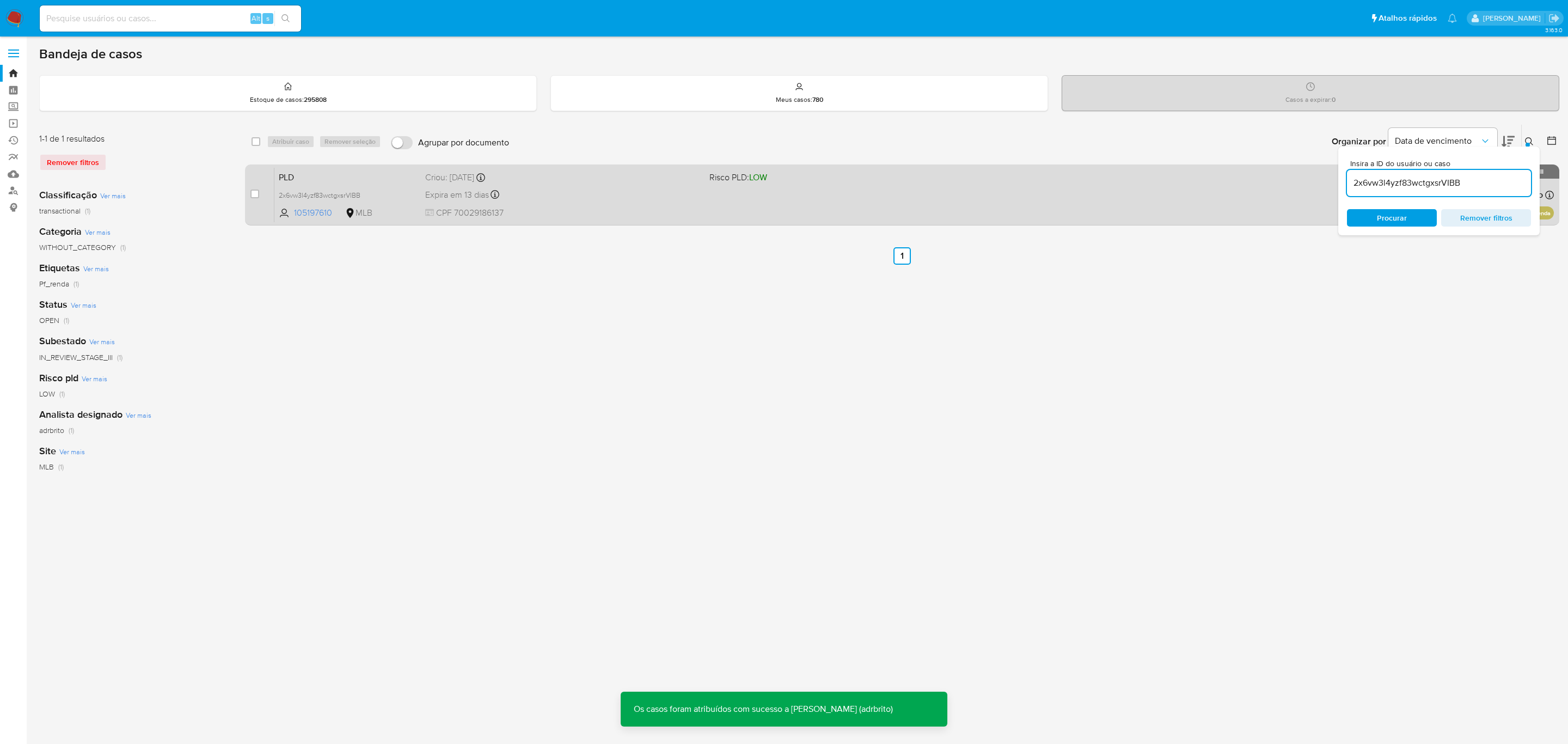
click at [629, 194] on div "Expira em 13 dias Expira em 27/10/2025 00:20:53" at bounding box center [563, 194] width 275 height 14
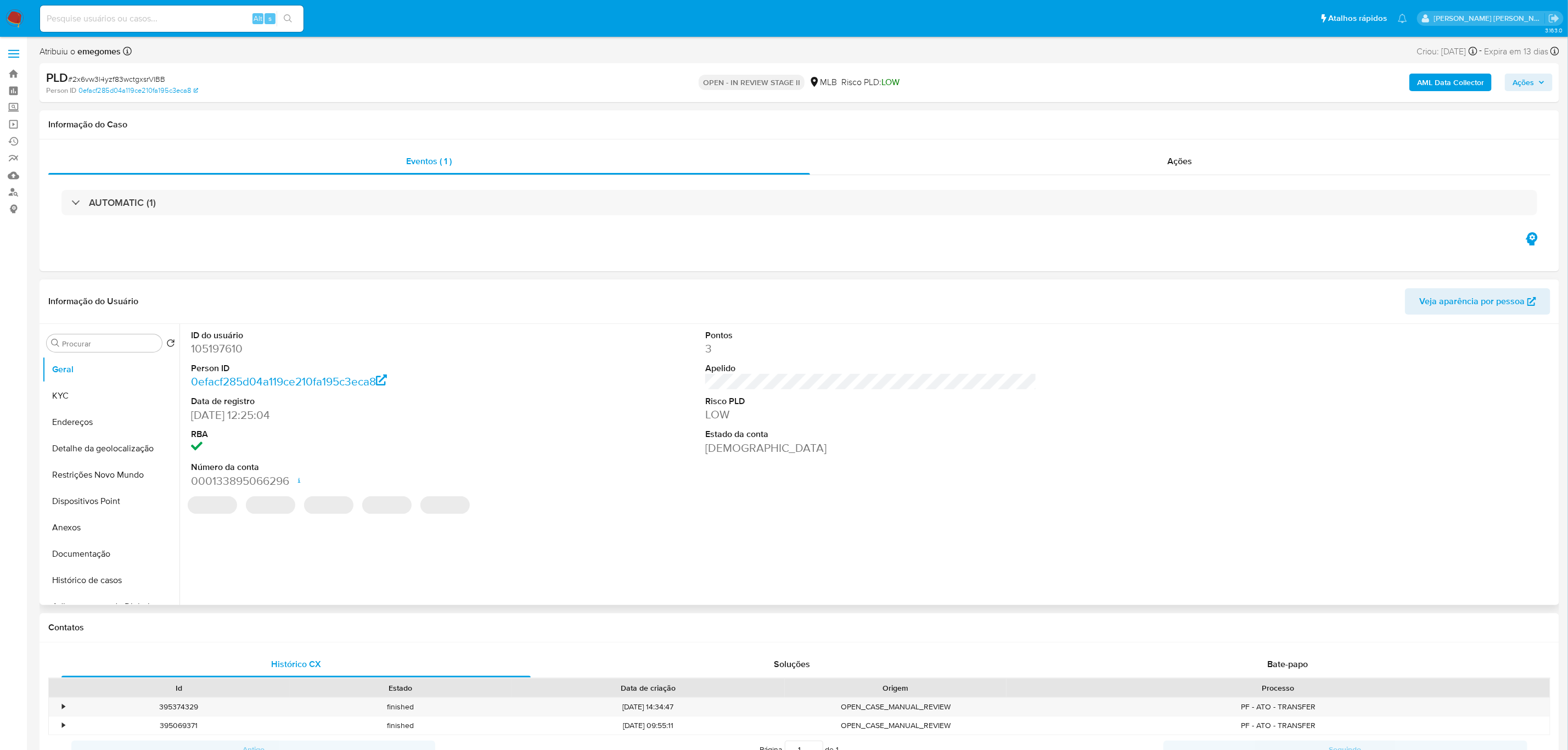
select select "10"
click at [1533, 76] on span "Ações" at bounding box center [1523, 82] width 21 height 18
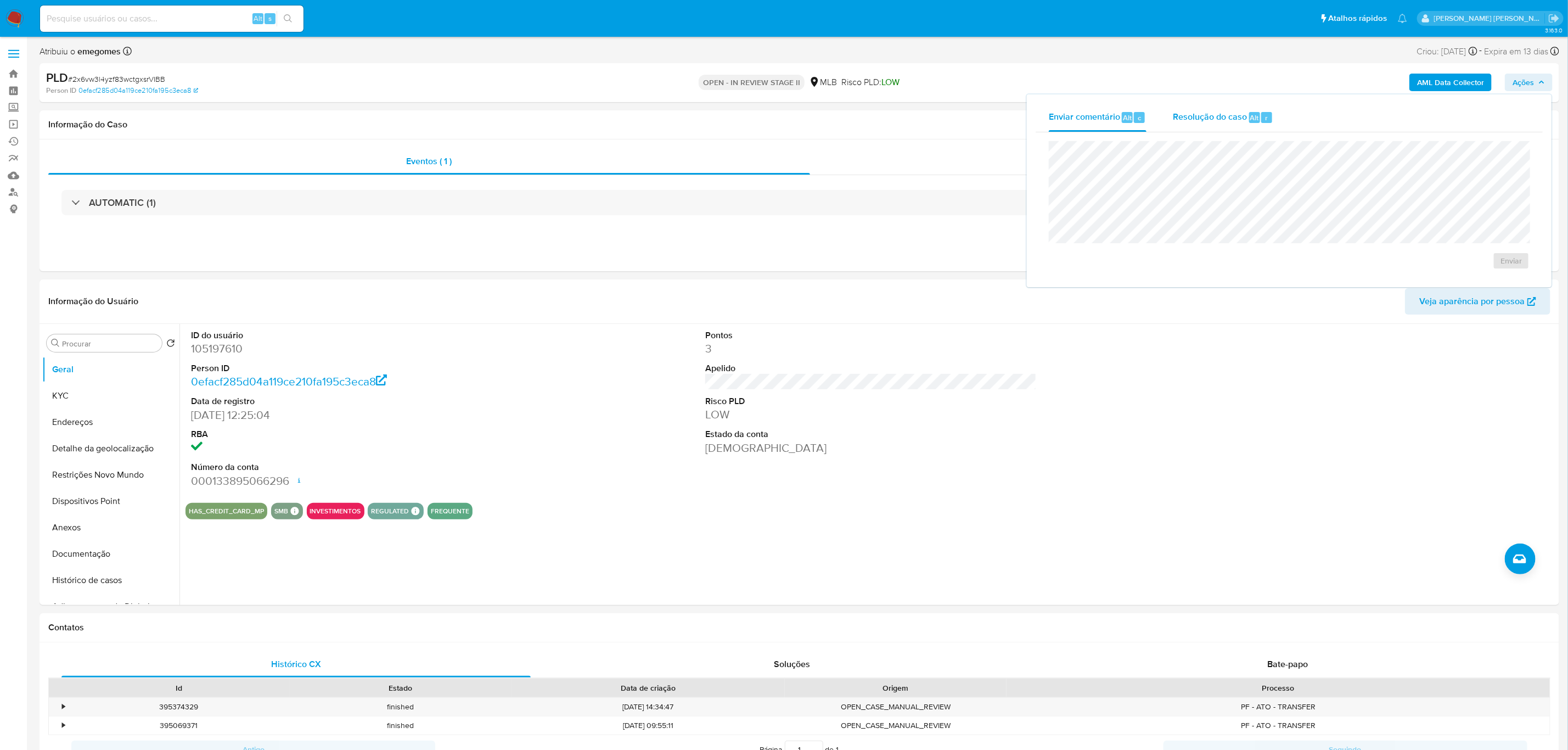
click at [1220, 117] on span "Resolução do caso" at bounding box center [1210, 117] width 74 height 13
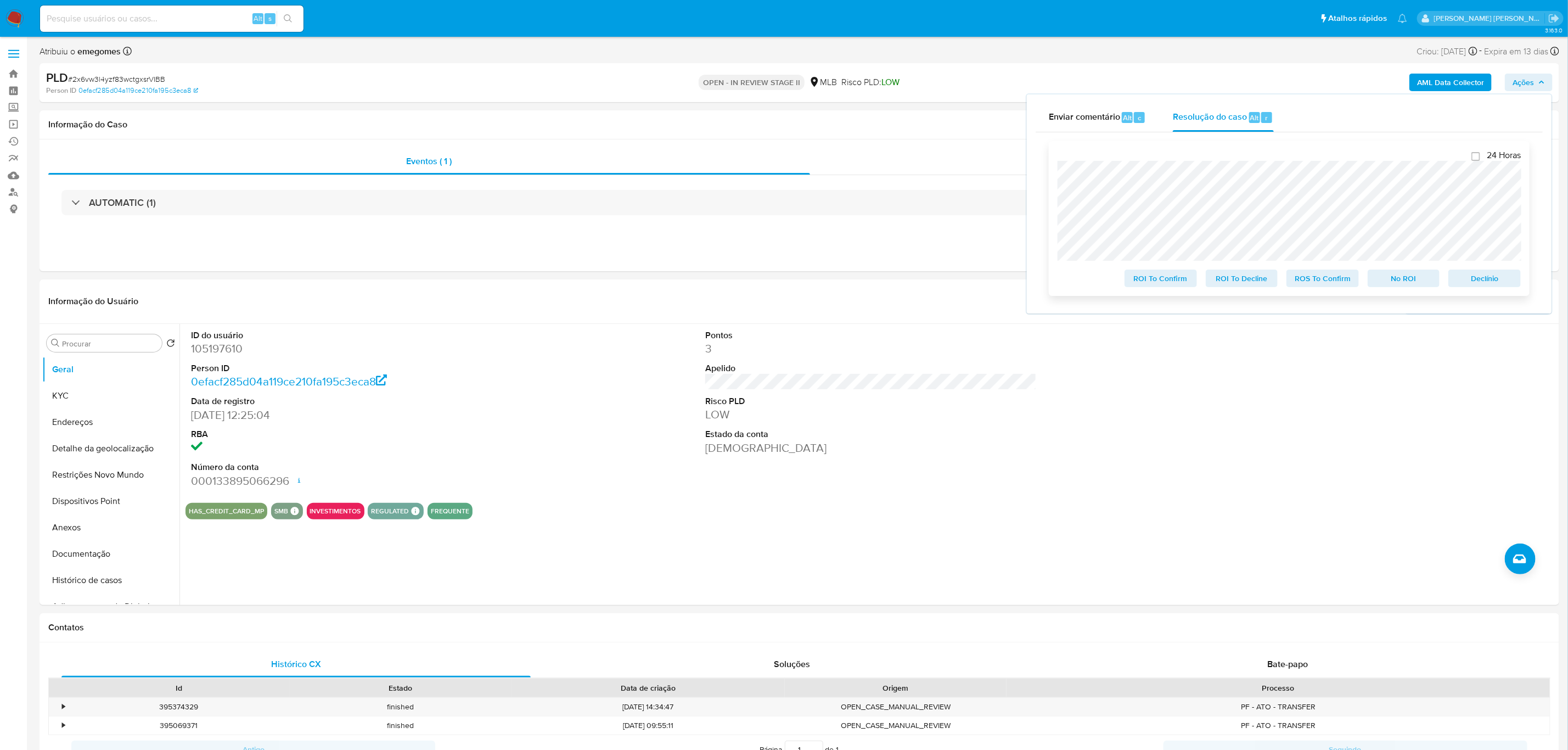
click at [1321, 276] on span "ROS To Confirm" at bounding box center [1322, 279] width 57 height 15
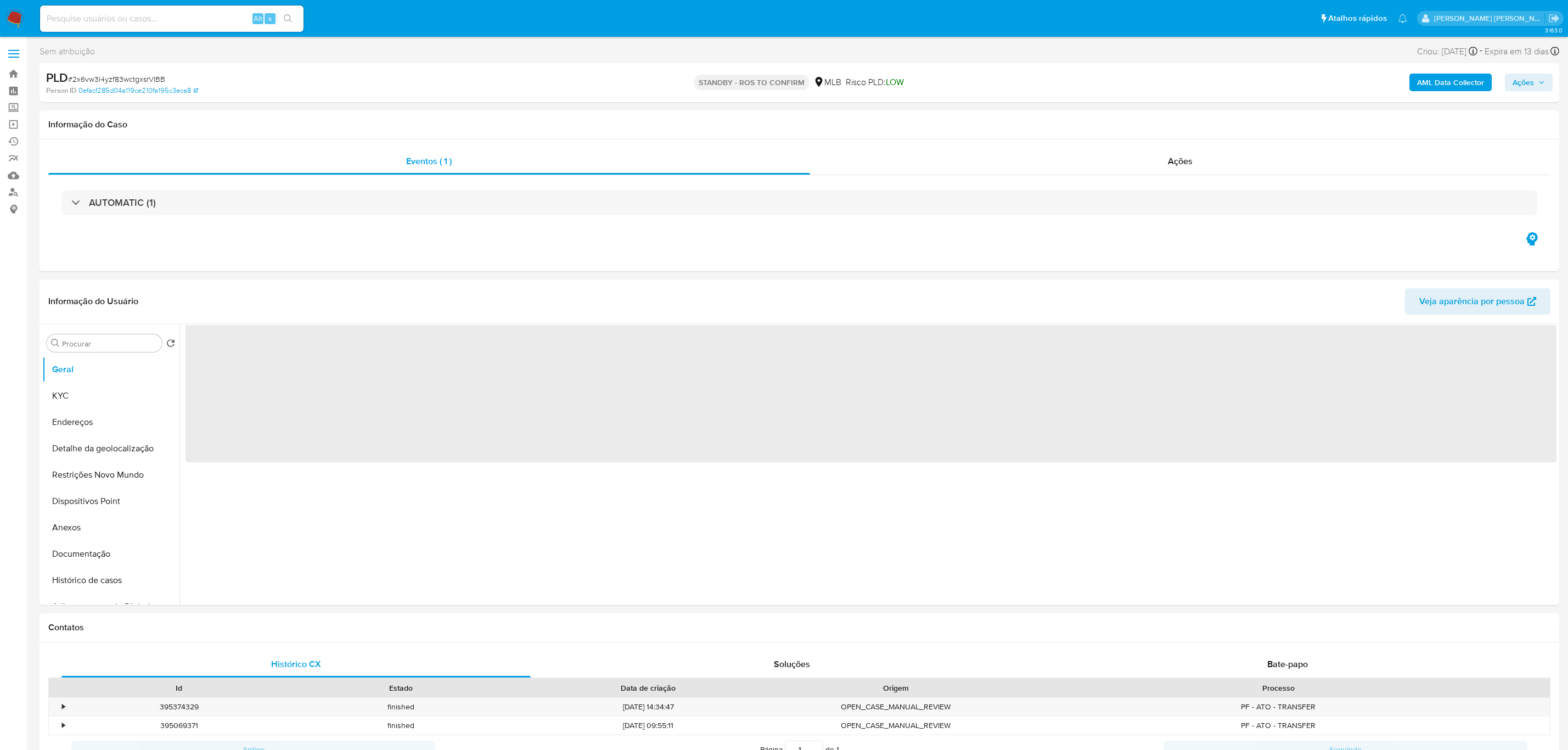
select select "10"
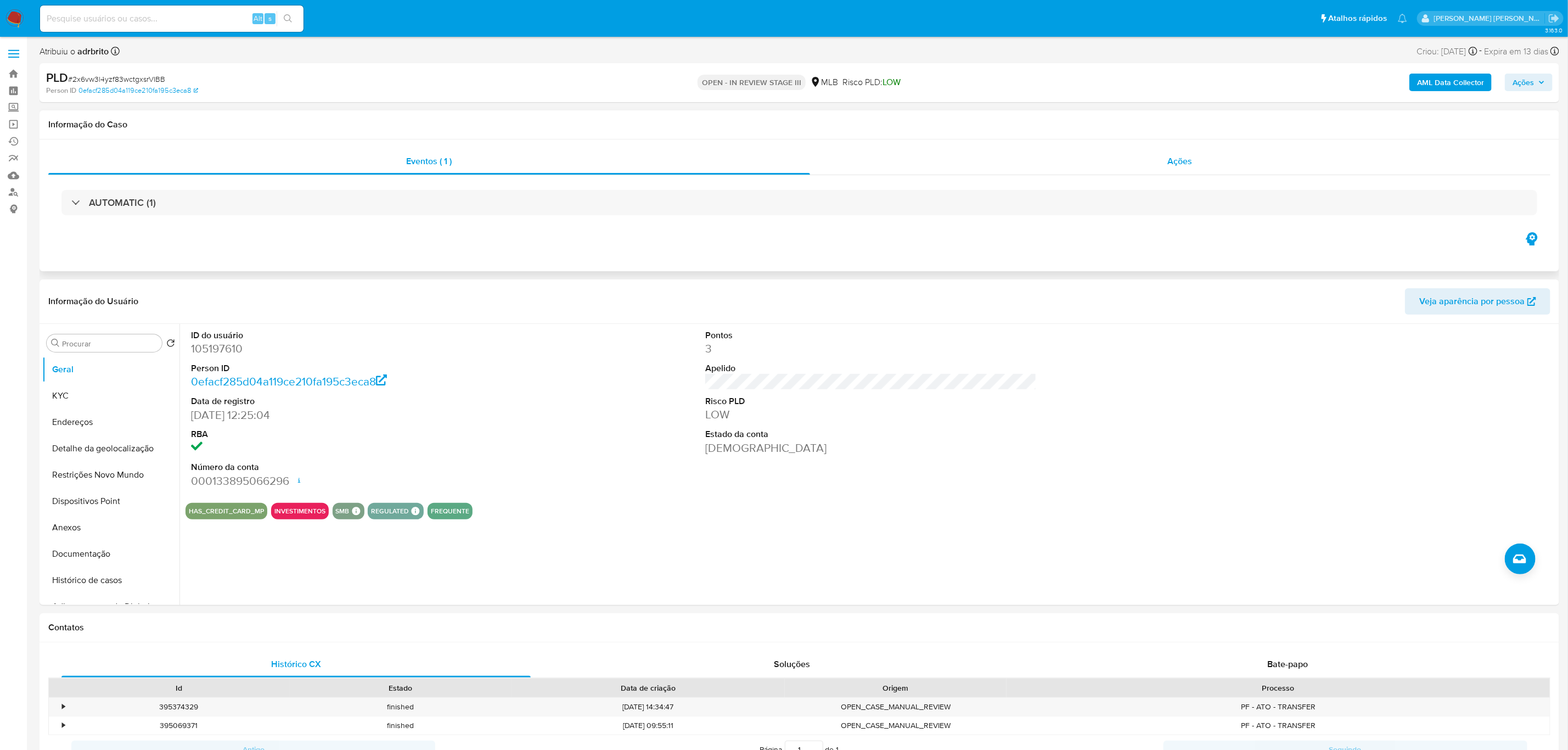
click at [1177, 156] on span "Ações" at bounding box center [1180, 161] width 25 height 13
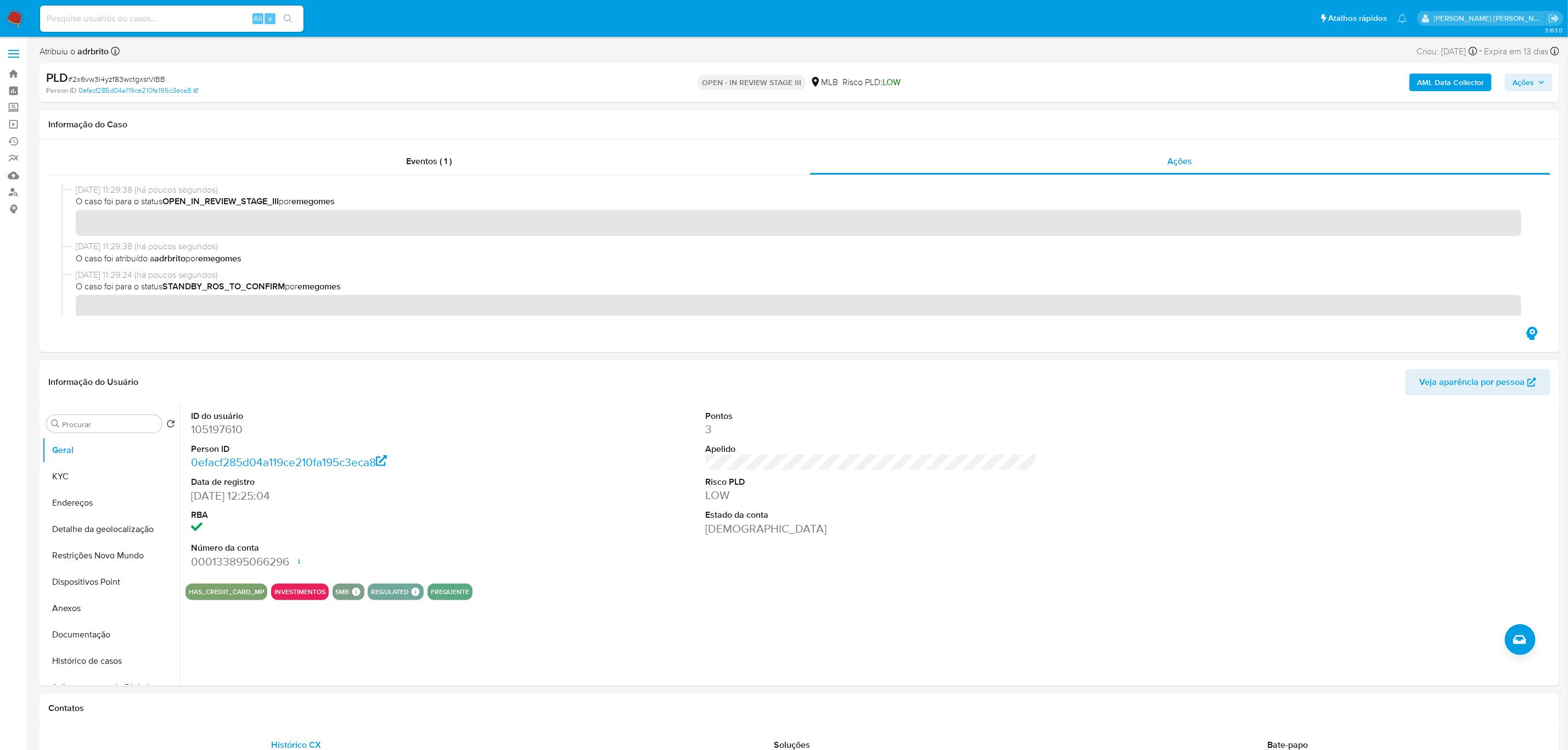
click at [621, 87] on div "OPEN - IN REVIEW STAGE III MLB Risco PLD: LOW" at bounding box center [800, 82] width 499 height 25
